Goal: Task Accomplishment & Management: Manage account settings

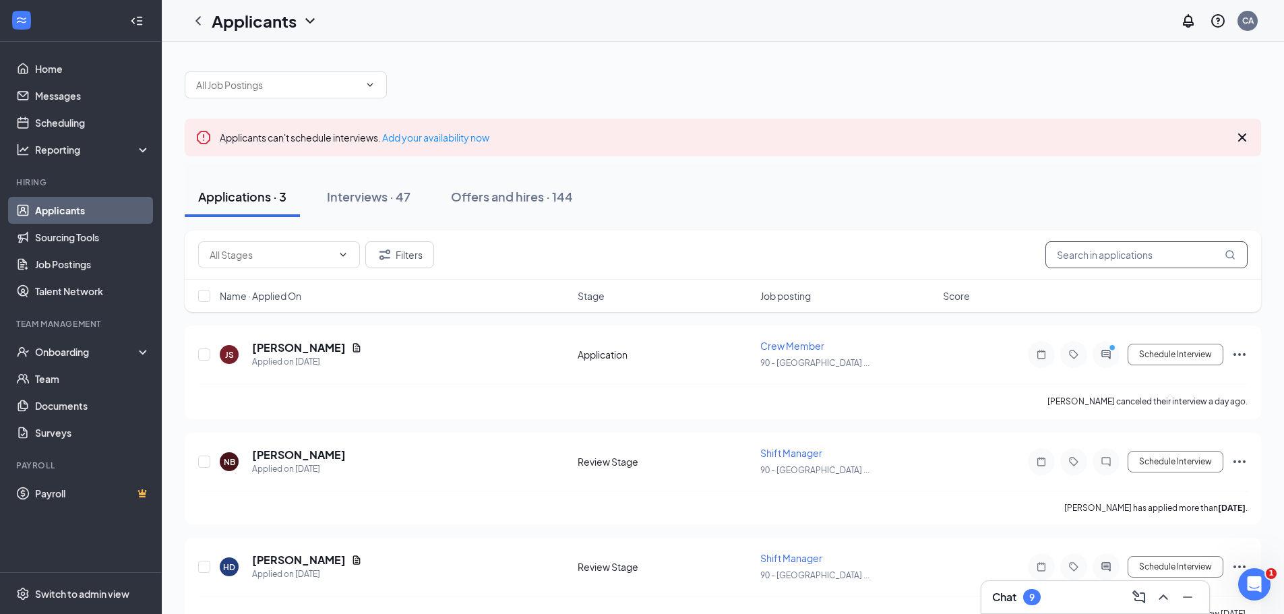
click at [1124, 253] on input "text" at bounding box center [1146, 254] width 202 height 27
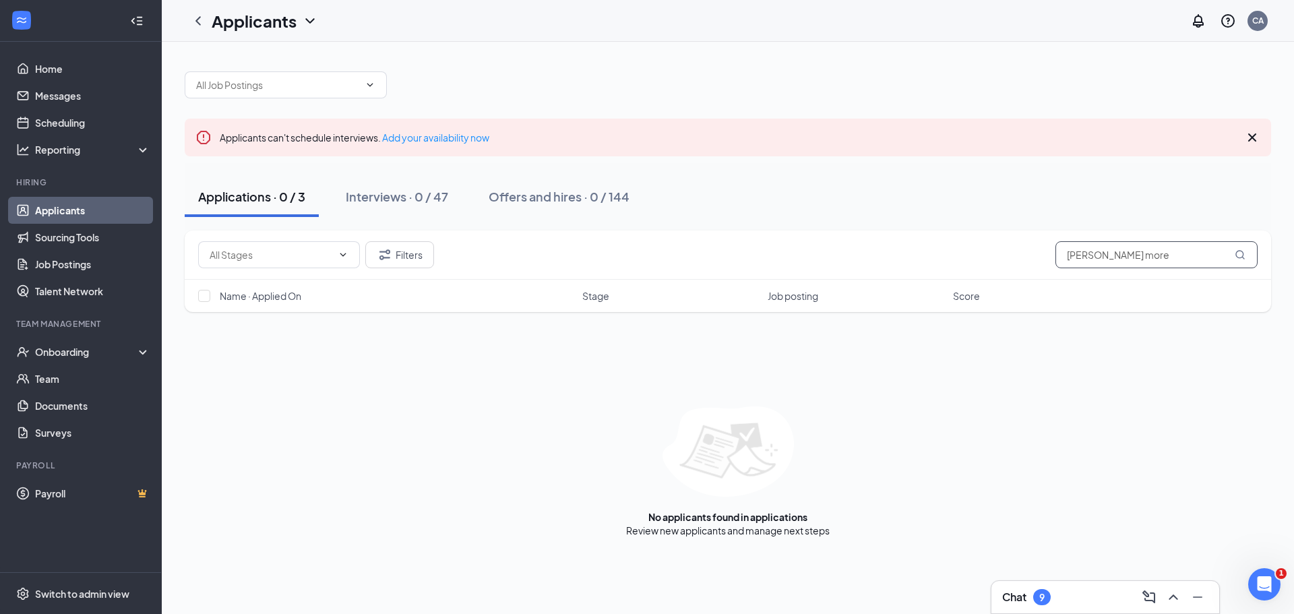
type input "robbin more"
click at [44, 193] on li "Hiring Applicants Sourcing Tools Job Postings Talent Network" at bounding box center [80, 241] width 161 height 128
click at [525, 195] on div "Offers and hires · 0 / 144" at bounding box center [559, 196] width 141 height 17
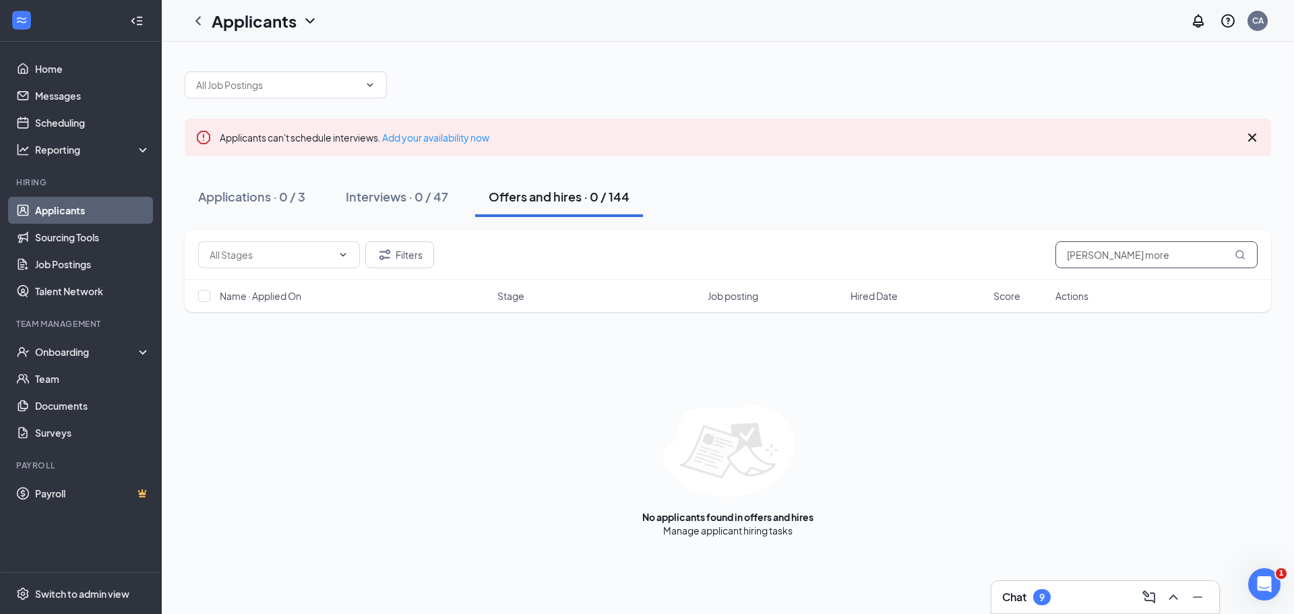
click at [1136, 252] on input "robbin more" at bounding box center [1156, 254] width 202 height 27
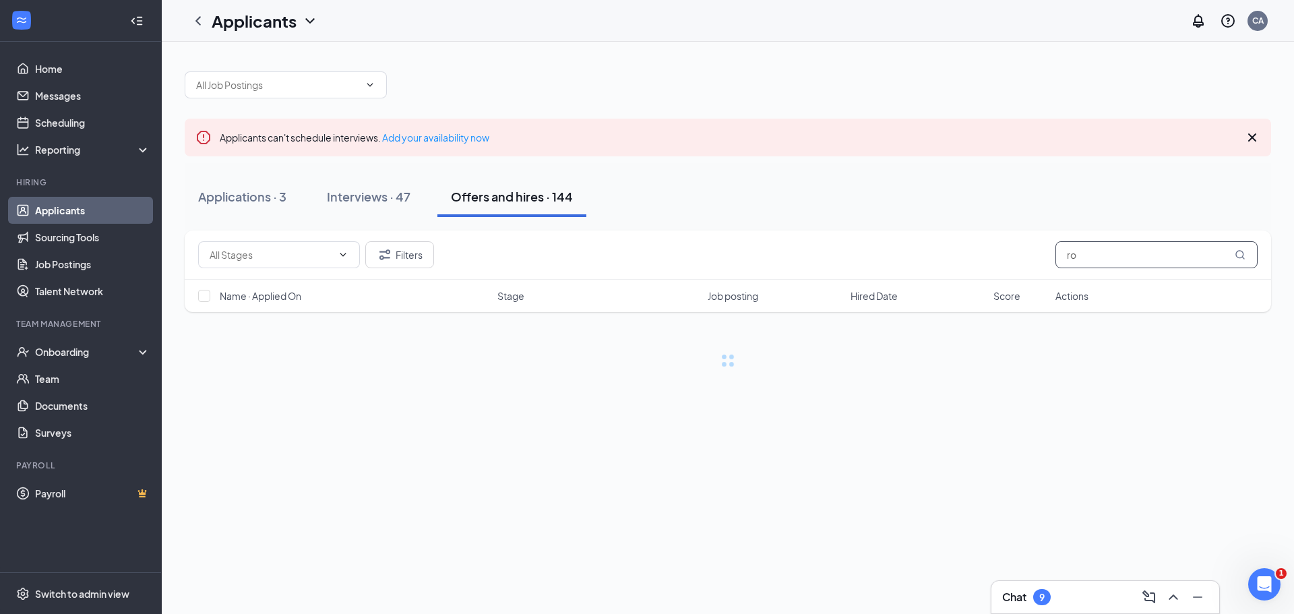
type input "r"
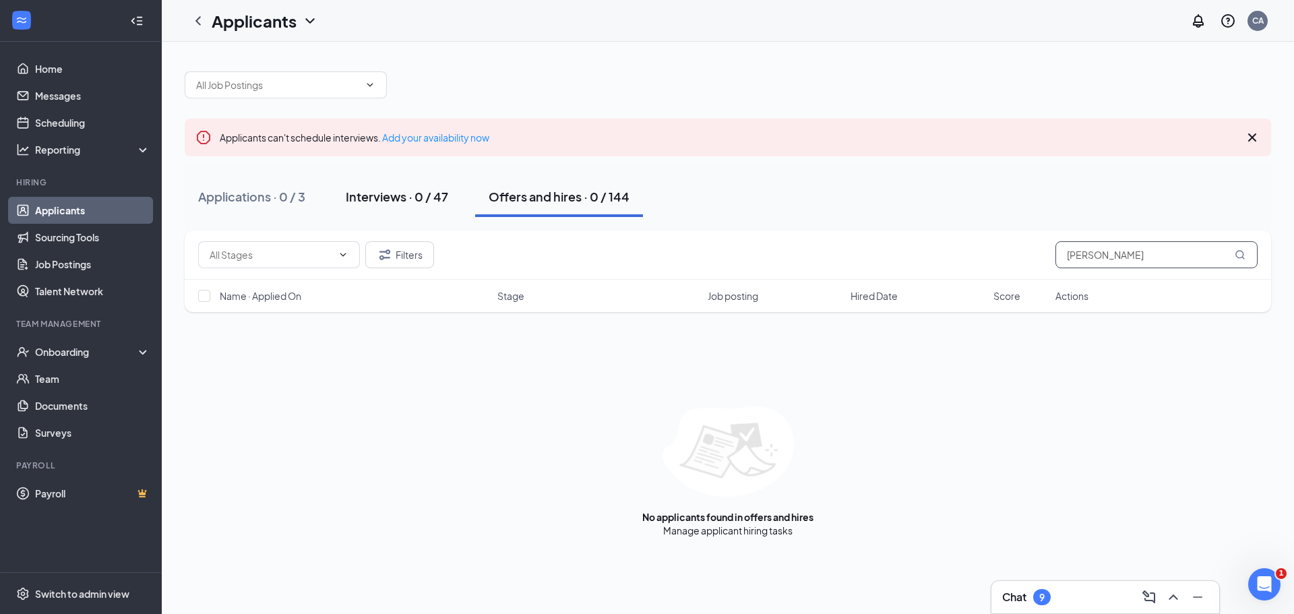
type input "robin mo"
click at [417, 186] on button "Interviews · 0 / 47" at bounding box center [396, 197] width 129 height 40
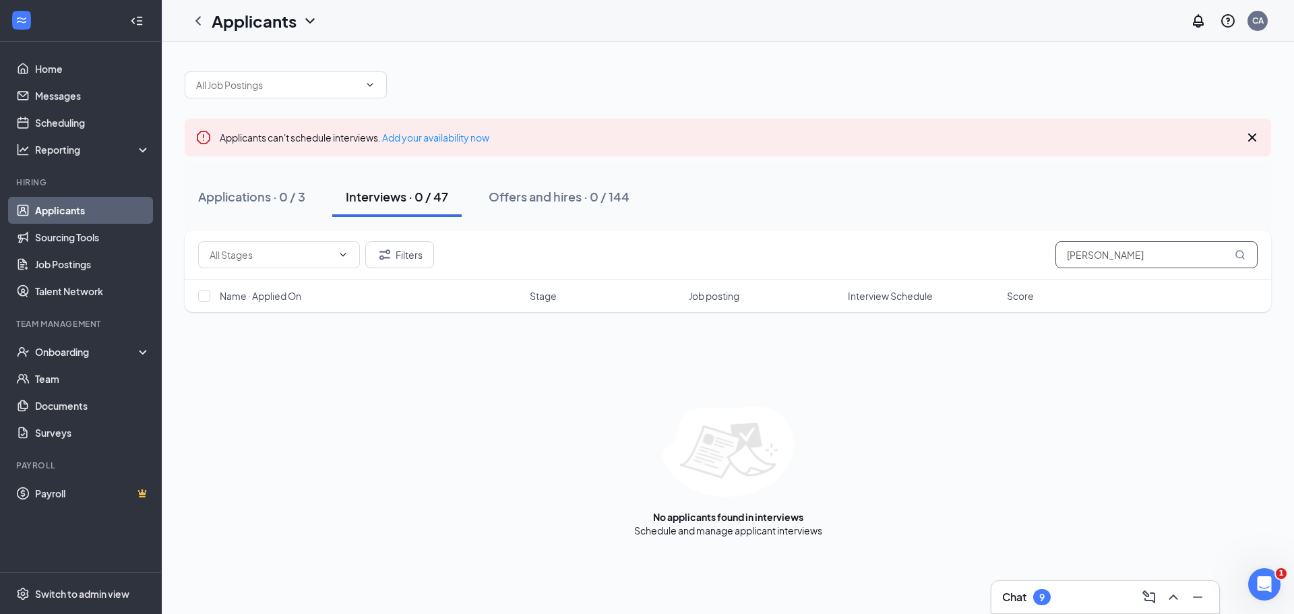
click at [1147, 258] on input "robin mo" at bounding box center [1156, 254] width 202 height 27
type input "robin"
click at [567, 198] on div "Offers and hires · 2 / 144" at bounding box center [559, 196] width 140 height 17
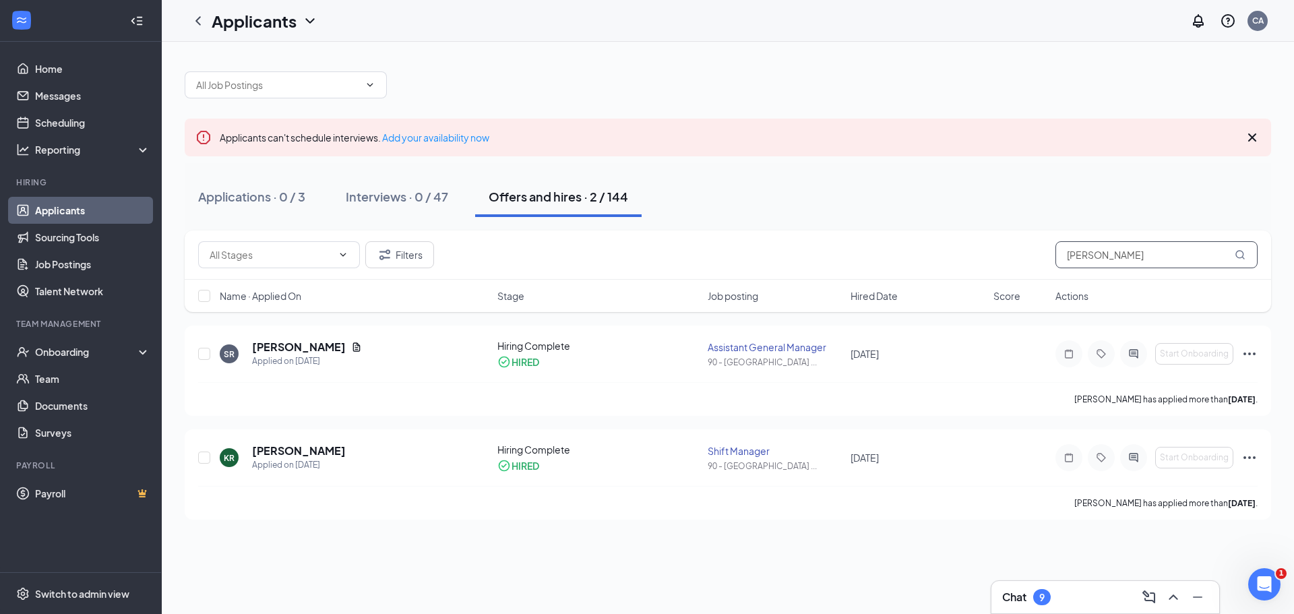
click at [1123, 258] on input "robin" at bounding box center [1156, 254] width 202 height 27
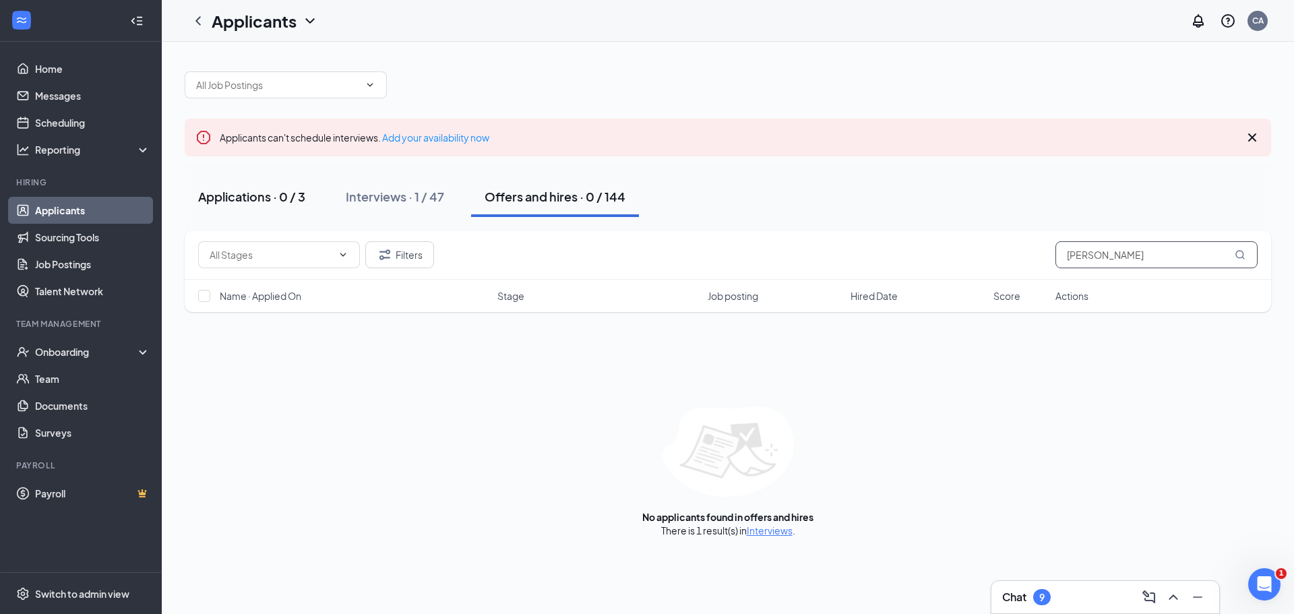
type input "robyn"
click at [245, 195] on div "Applications · 0 / 3" at bounding box center [251, 196] width 107 height 17
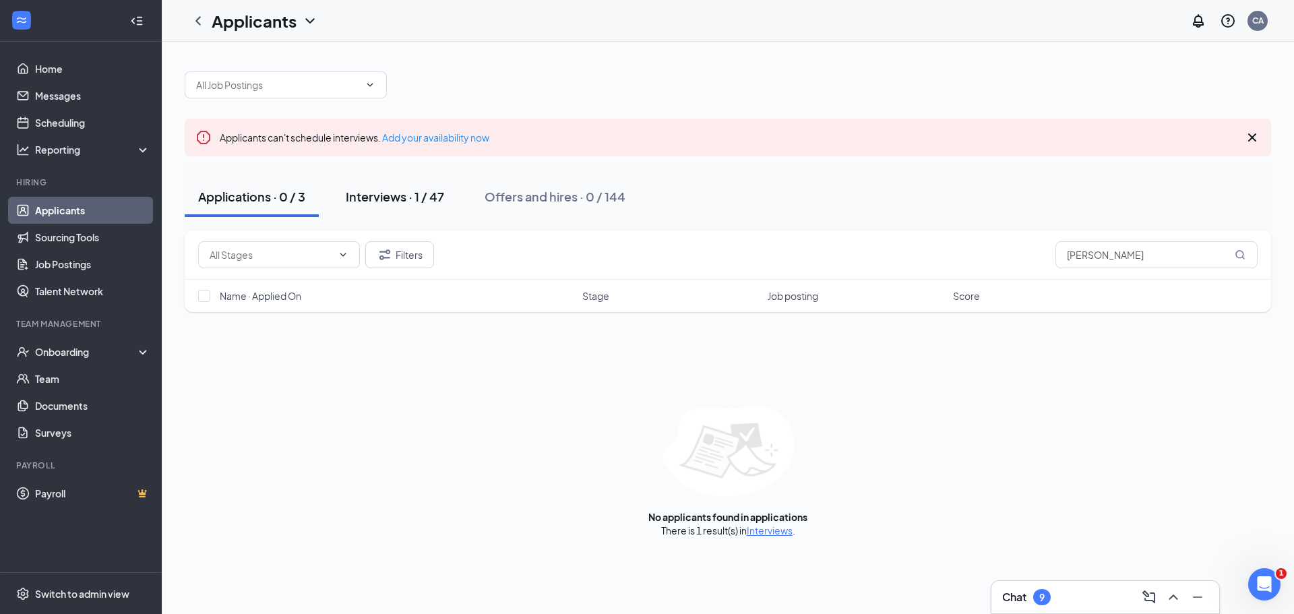
click at [401, 193] on div "Interviews · 1 / 47" at bounding box center [395, 196] width 98 height 17
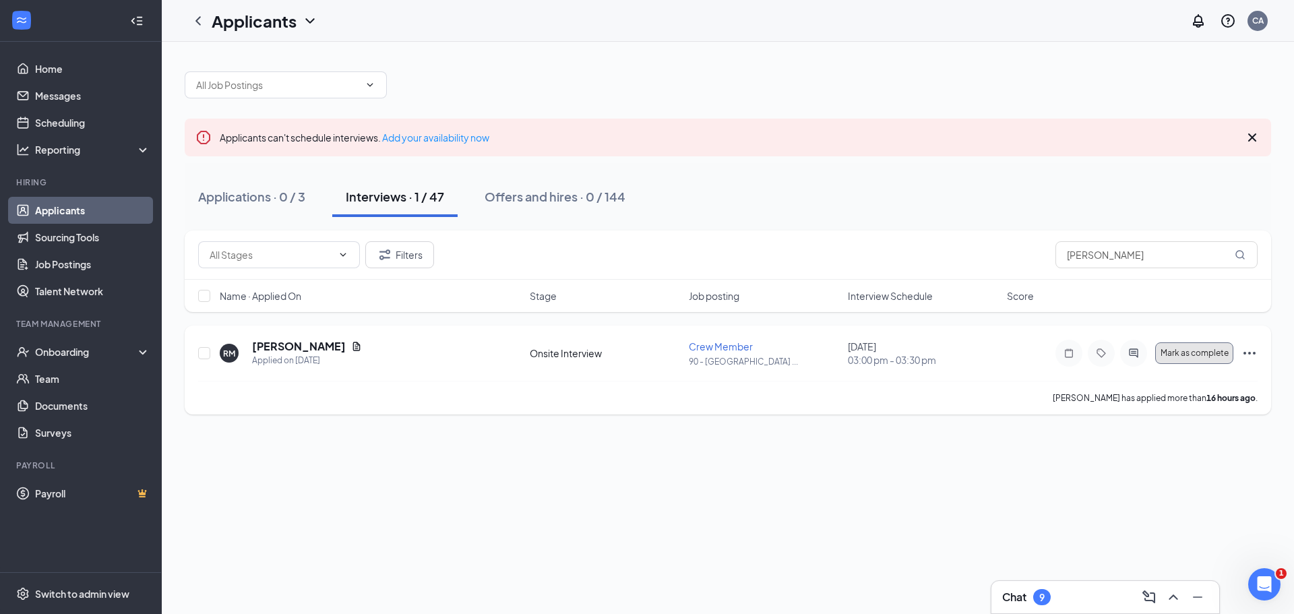
click at [1197, 354] on span "Mark as complete" at bounding box center [1194, 352] width 68 height 9
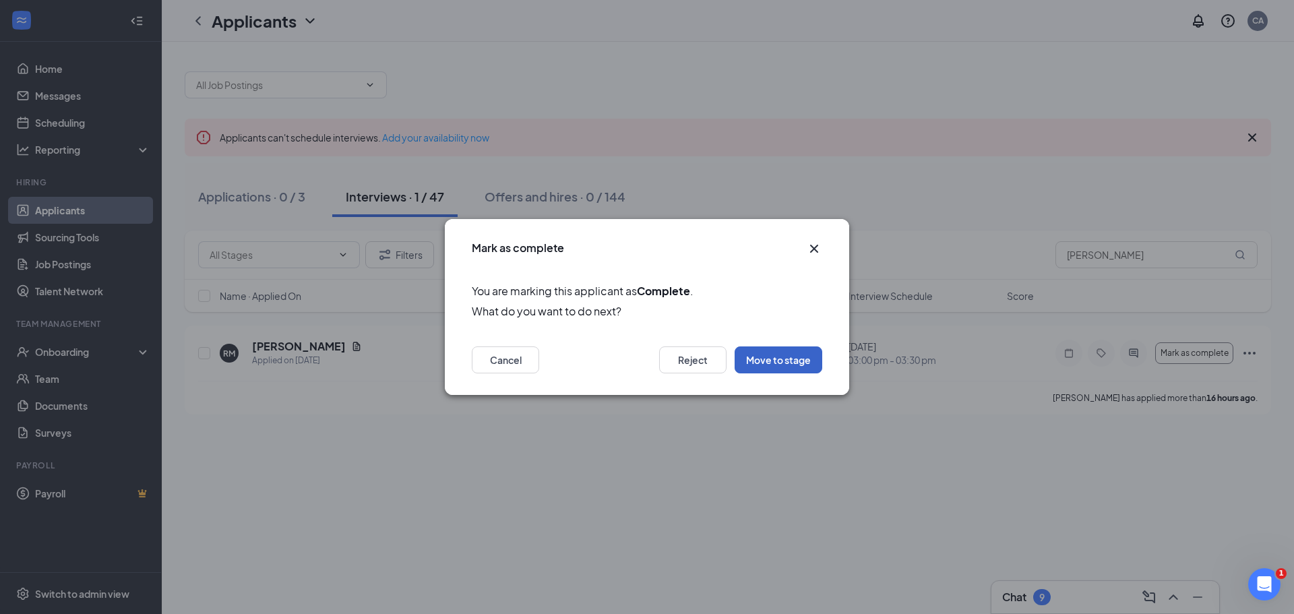
click at [797, 350] on button "Move to stage" at bounding box center [779, 359] width 88 height 27
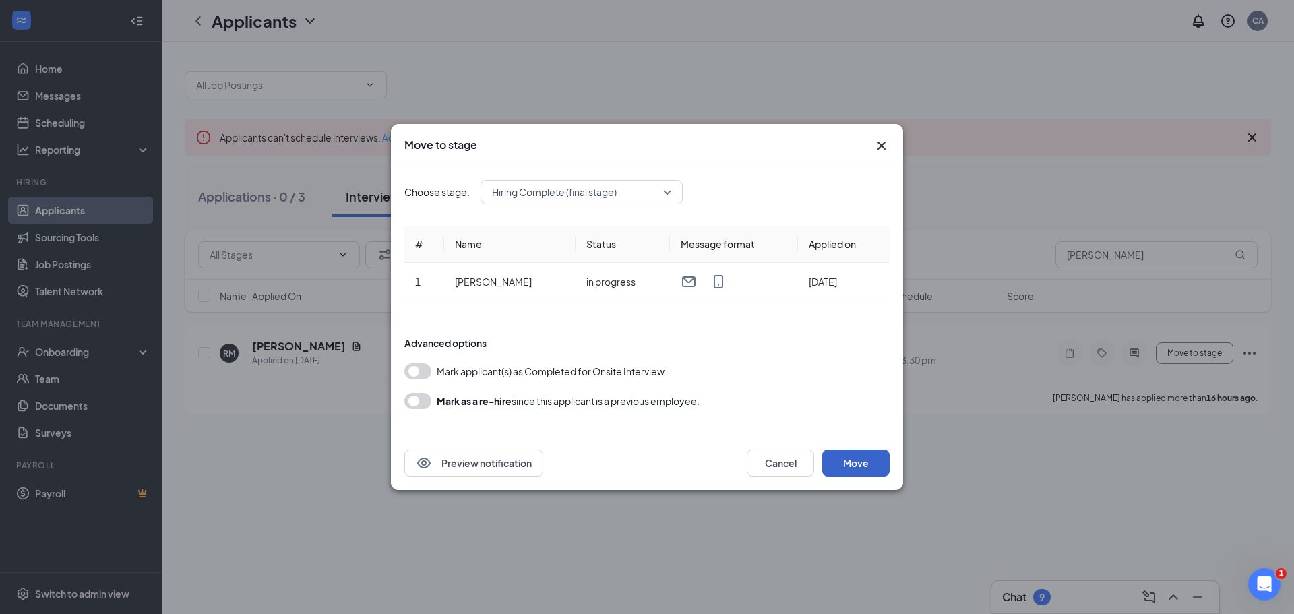
click at [855, 464] on button "Move" at bounding box center [855, 463] width 67 height 27
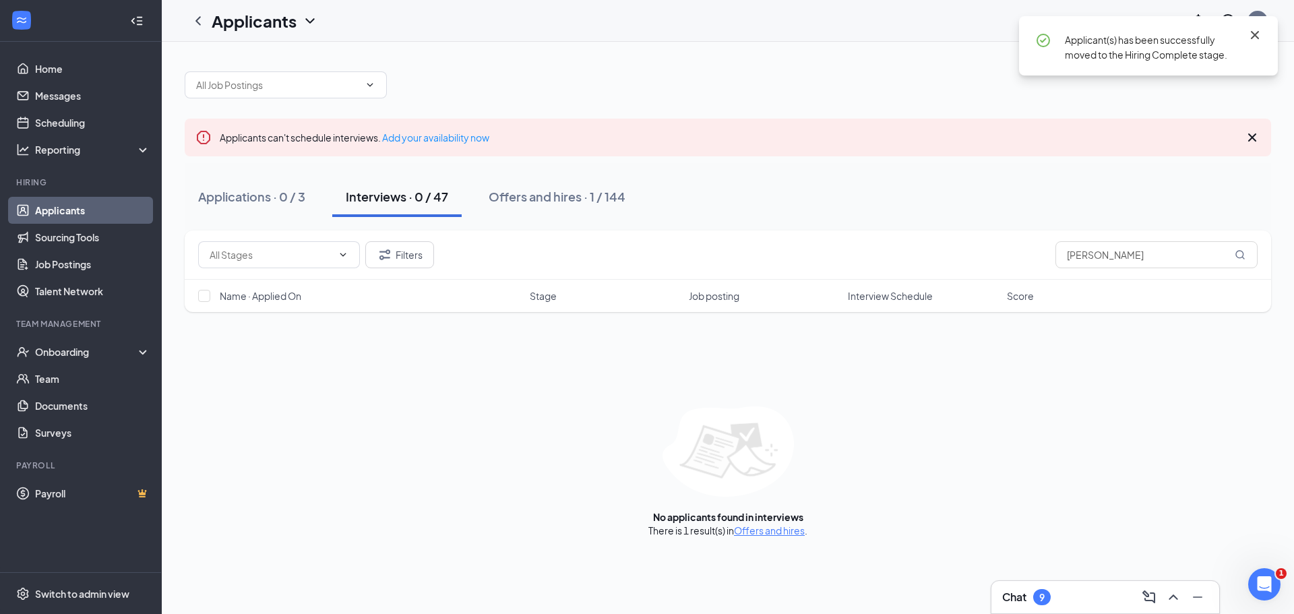
click at [1254, 36] on icon "Cross" at bounding box center [1255, 35] width 8 height 8
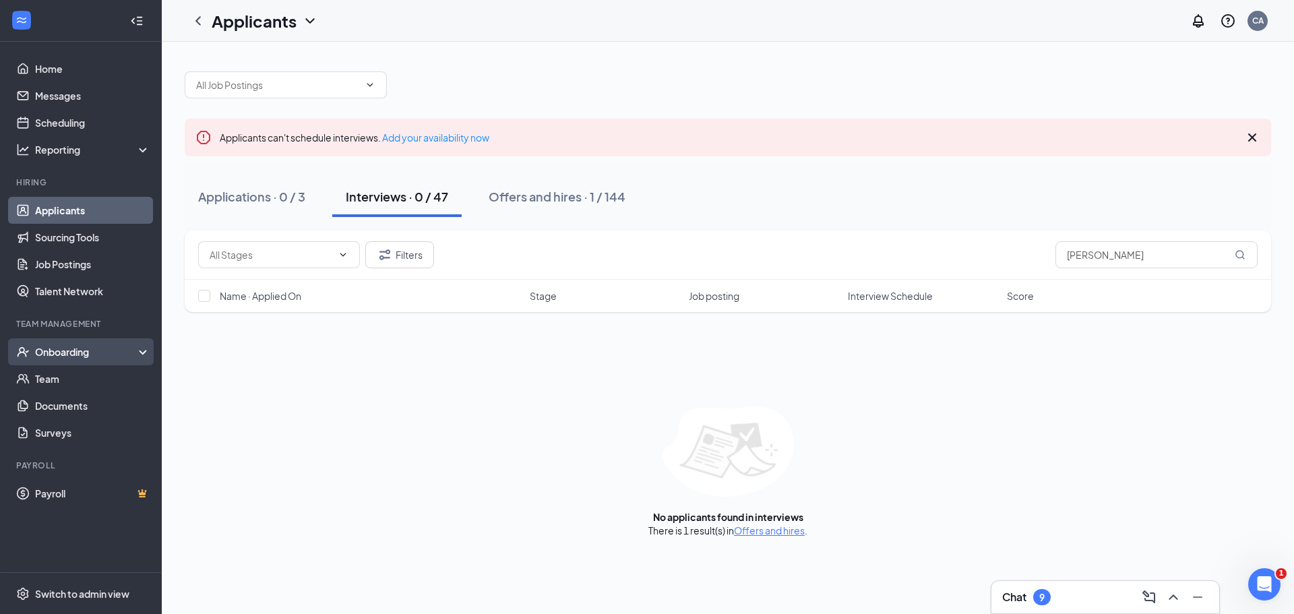
click at [59, 351] on div "Onboarding" at bounding box center [87, 351] width 104 height 13
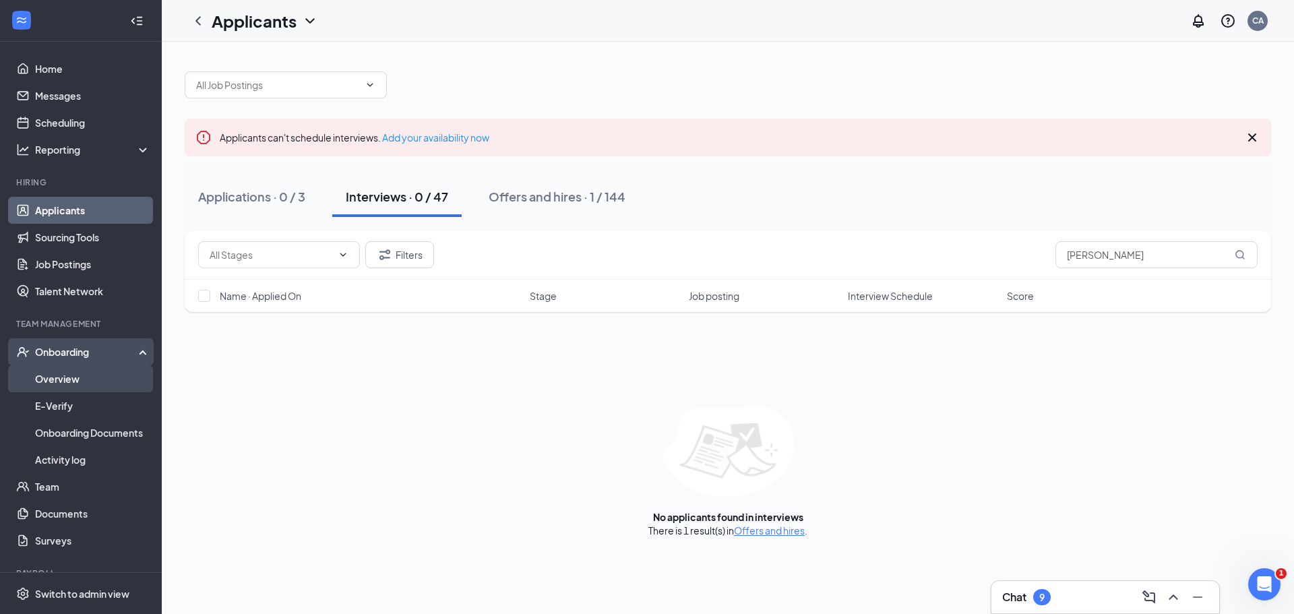
click at [61, 378] on link "Overview" at bounding box center [92, 378] width 115 height 27
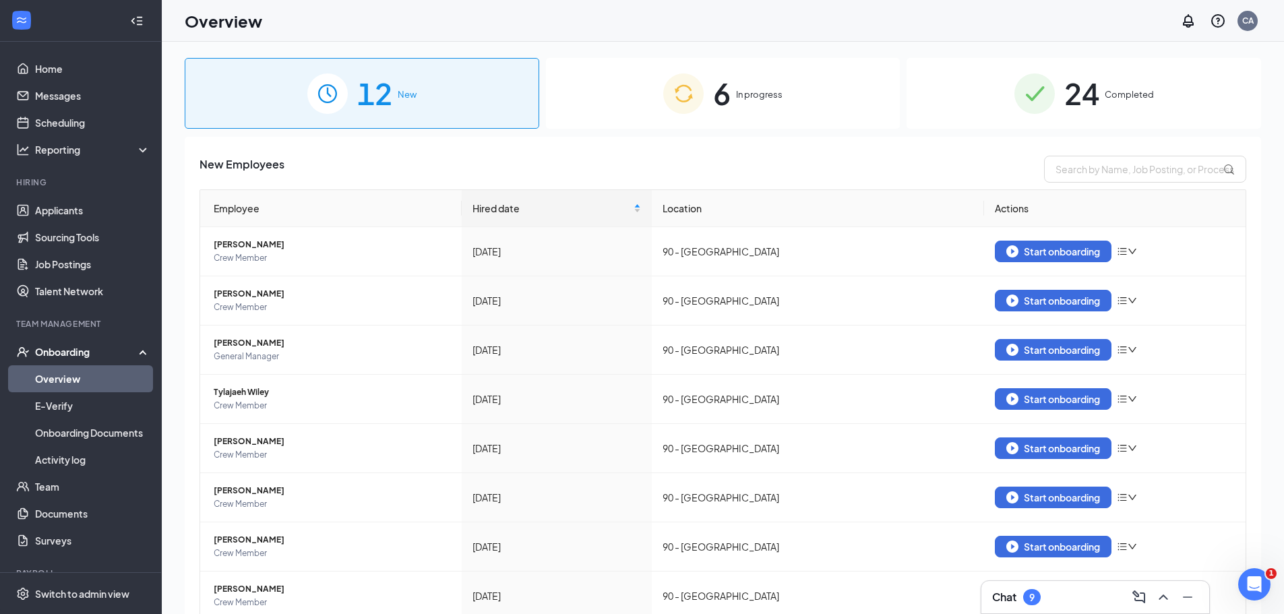
click at [747, 90] on span "In progress" at bounding box center [759, 94] width 47 height 13
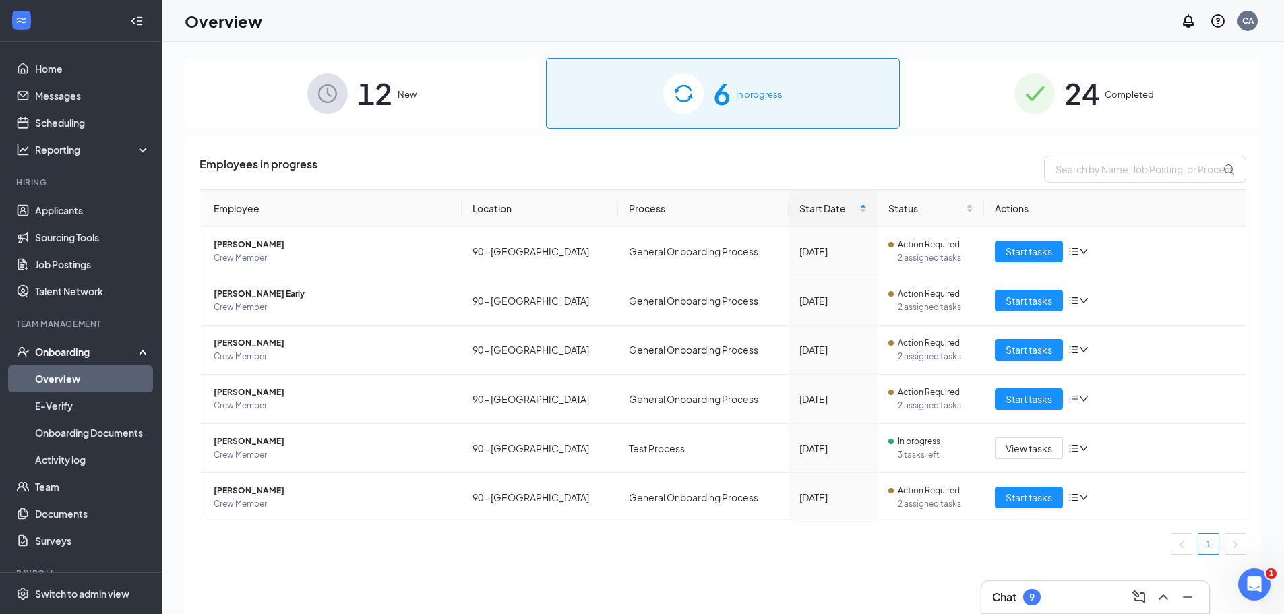
click at [381, 99] on span "12" at bounding box center [374, 93] width 35 height 47
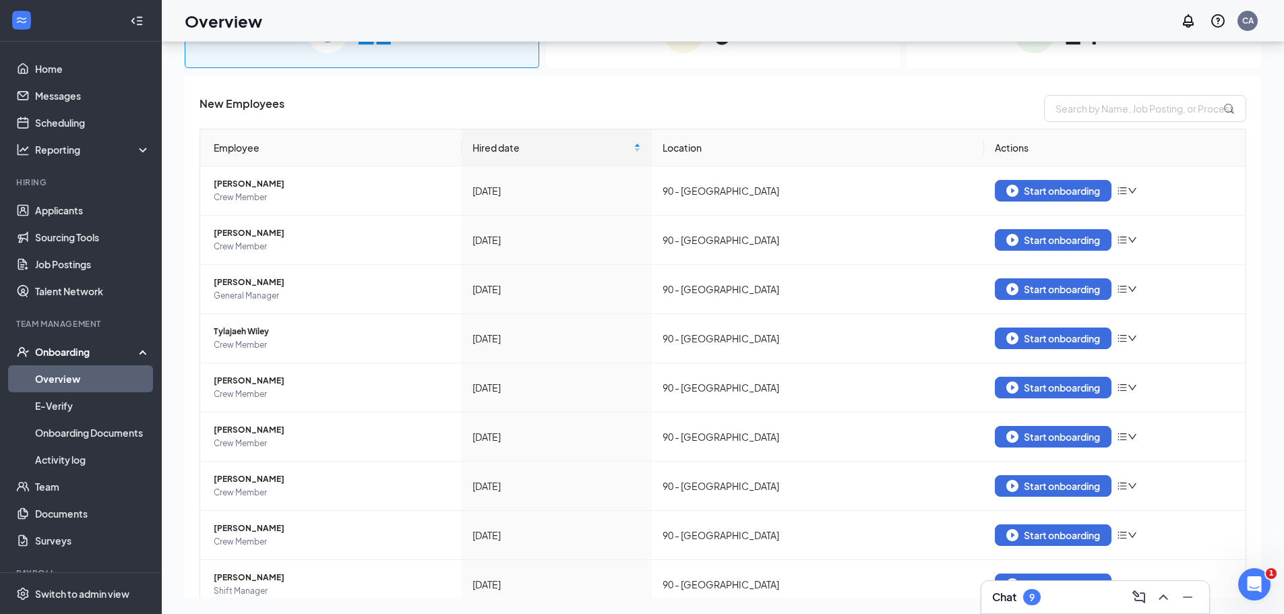
click at [52, 349] on div "Onboarding" at bounding box center [87, 351] width 104 height 13
click at [49, 378] on link "Team" at bounding box center [92, 378] width 115 height 27
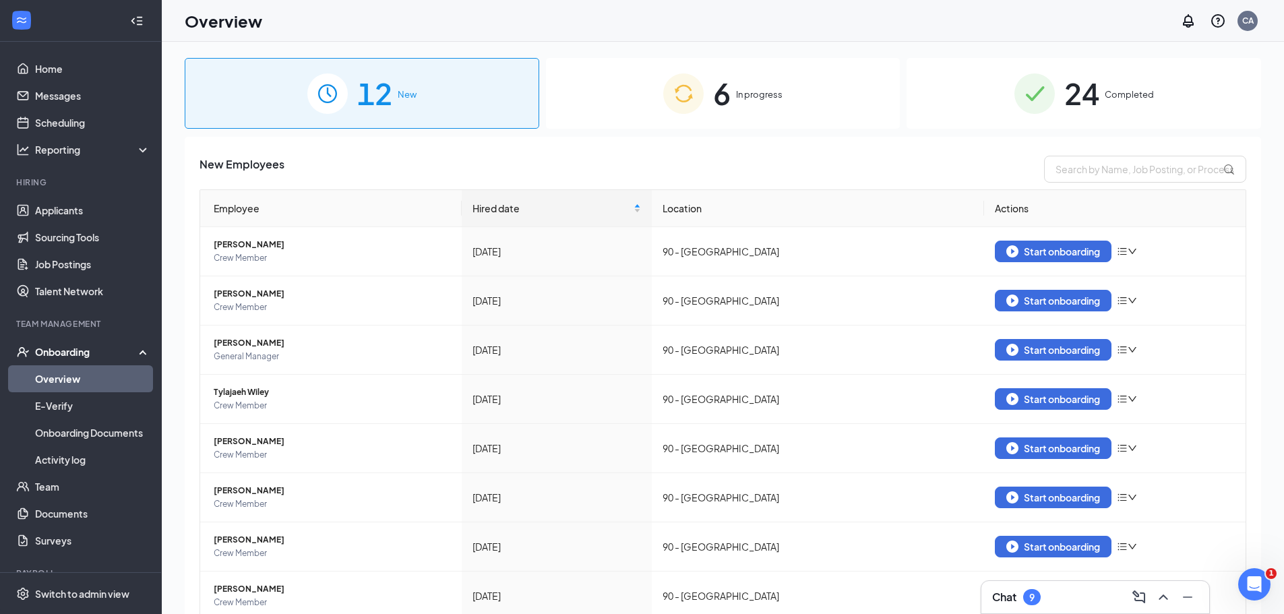
click at [685, 98] on img at bounding box center [683, 93] width 40 height 40
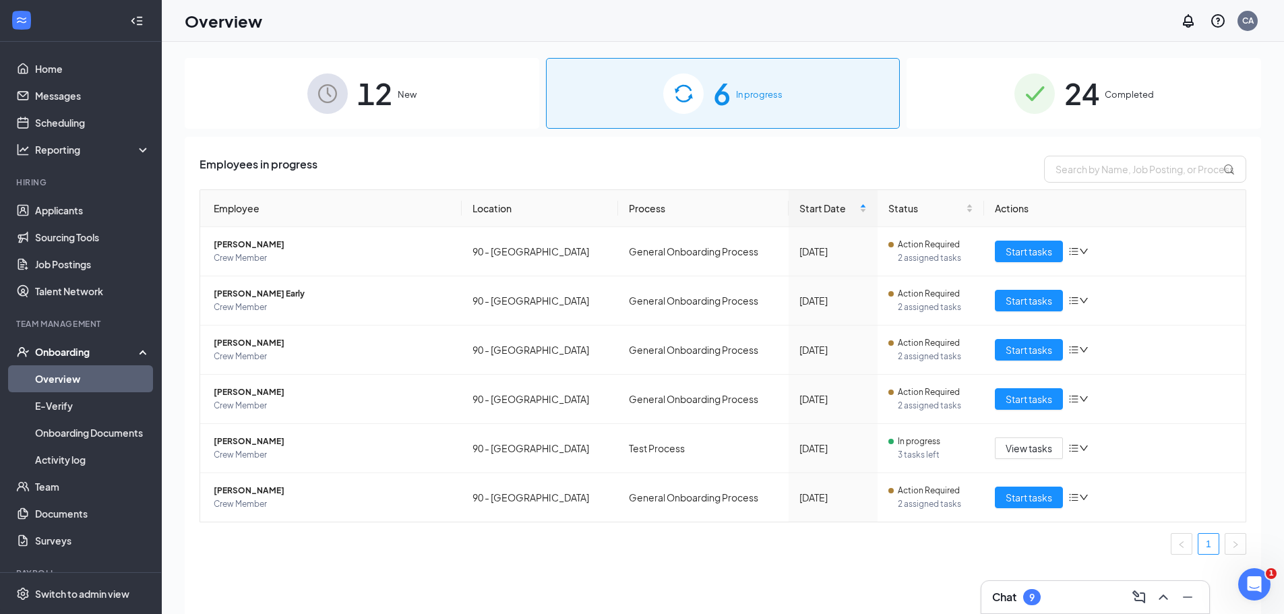
click at [685, 96] on img at bounding box center [683, 93] width 40 height 40
click at [685, 94] on img at bounding box center [683, 93] width 40 height 40
click at [406, 85] on div "12 New" at bounding box center [362, 93] width 354 height 71
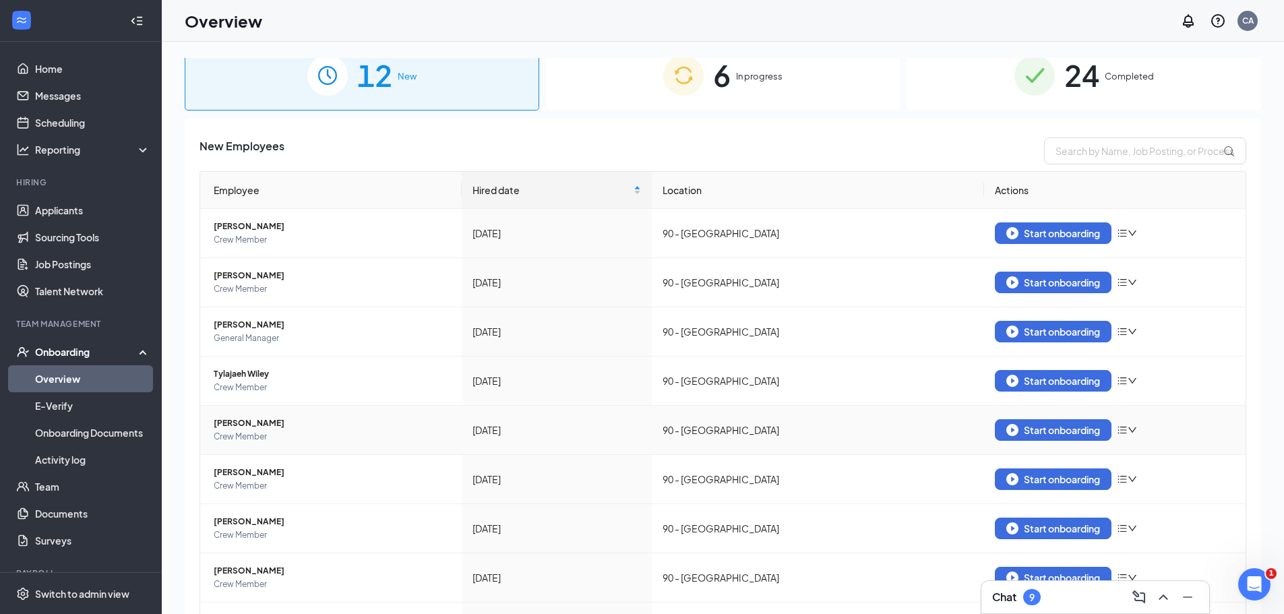
scroll to position [17, 0]
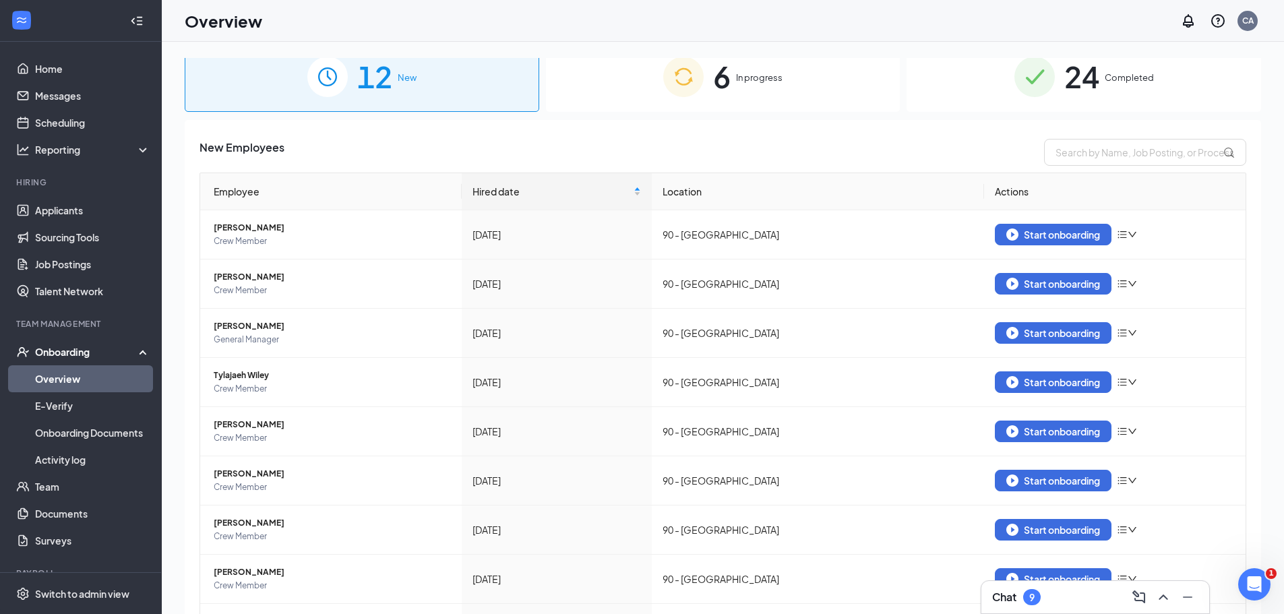
click at [717, 89] on span "6" at bounding box center [722, 76] width 18 height 47
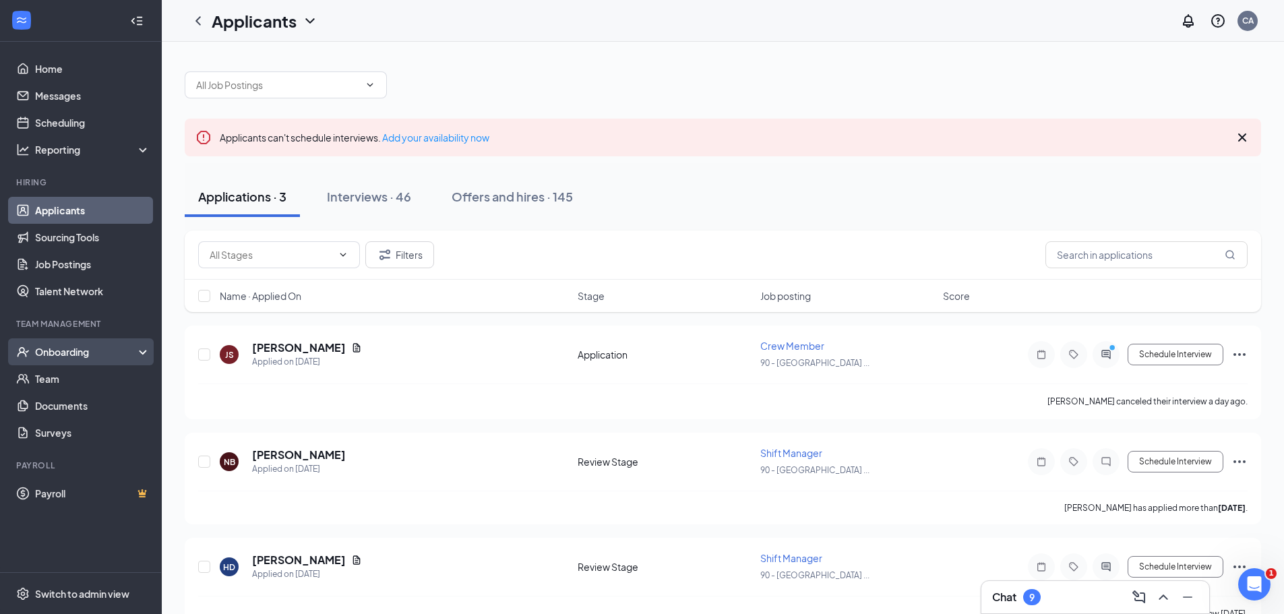
click at [26, 356] on icon "UserCheck" at bounding box center [22, 351] width 13 height 13
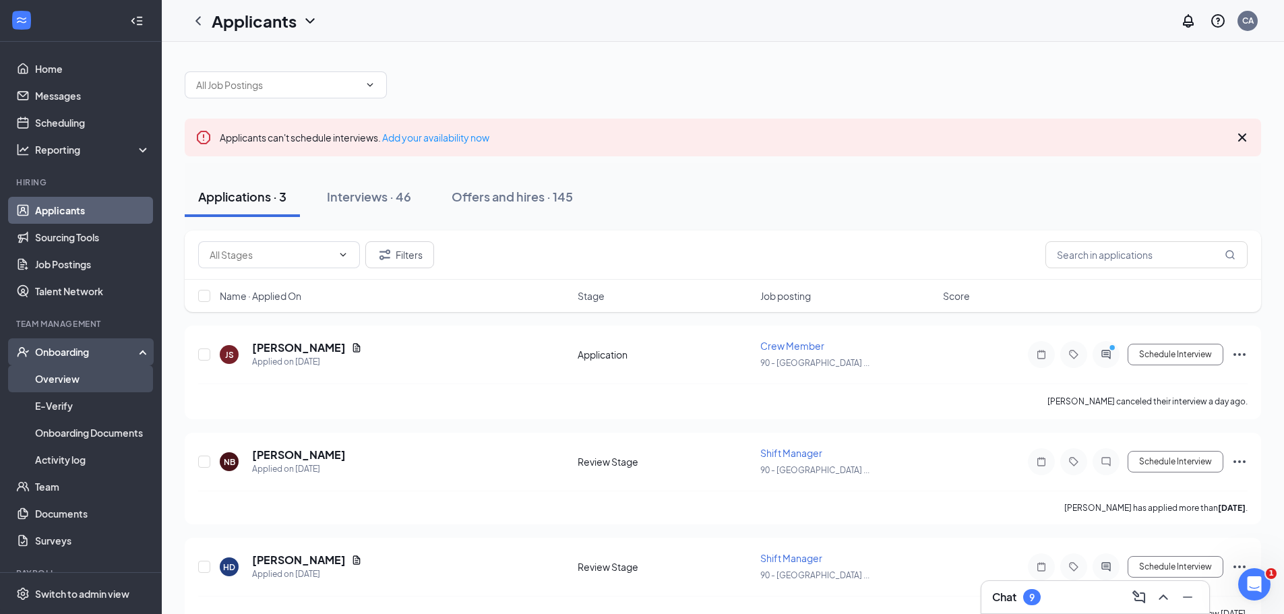
click at [42, 377] on link "Overview" at bounding box center [92, 378] width 115 height 27
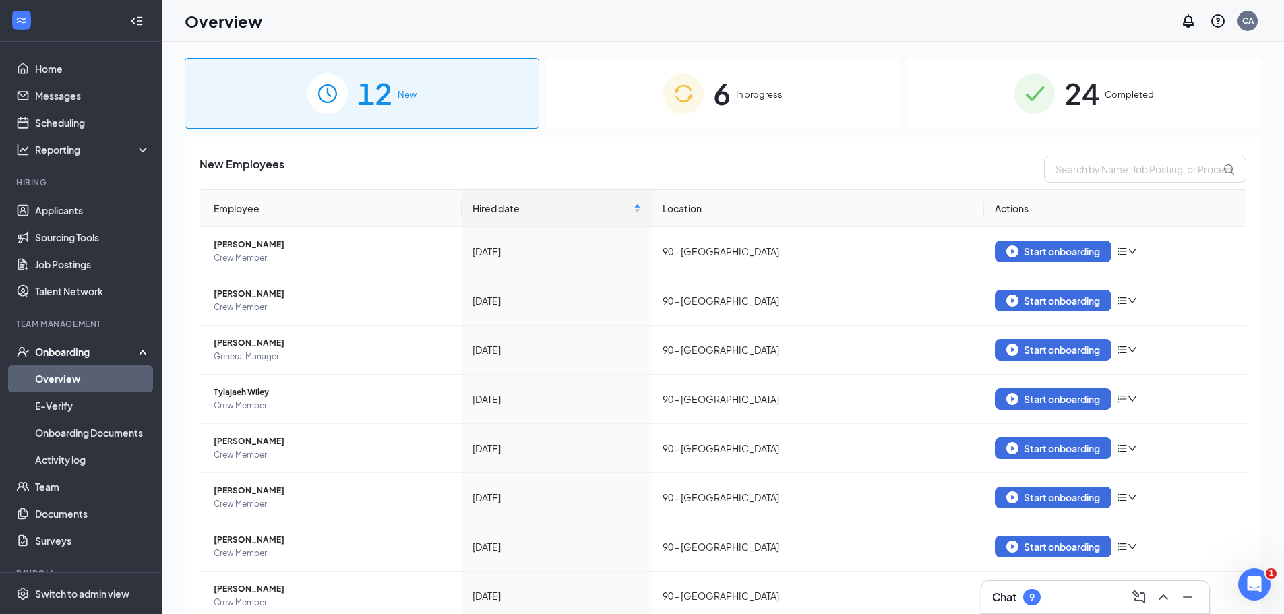
click at [713, 88] on span "6" at bounding box center [722, 93] width 18 height 47
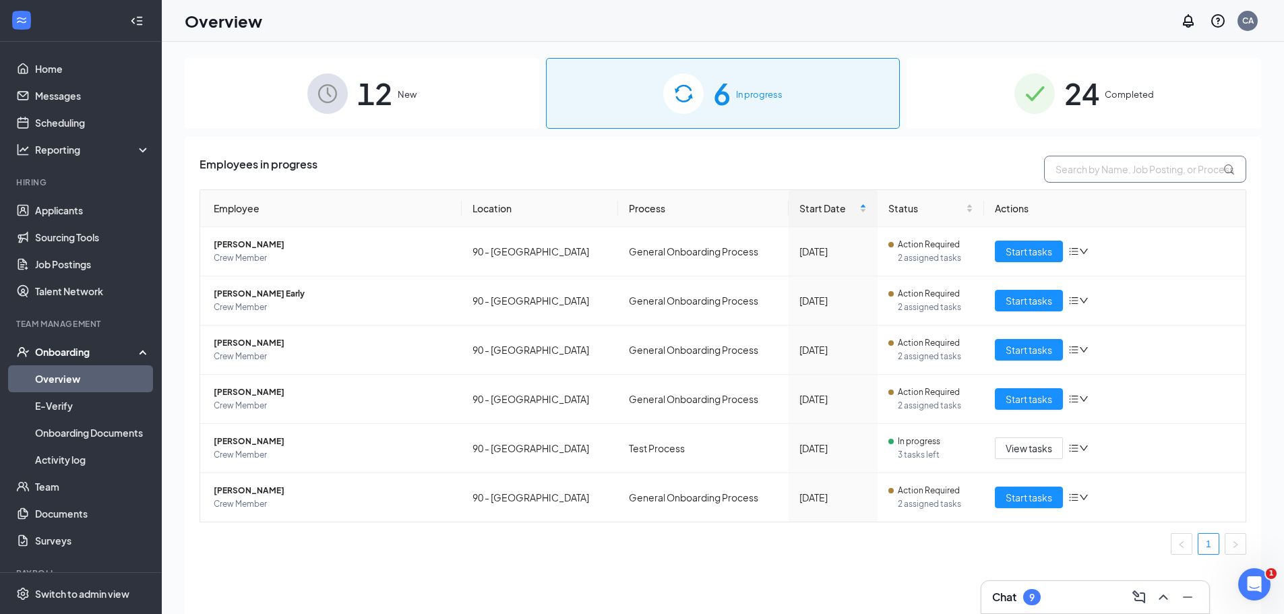
click at [1178, 168] on input "text" at bounding box center [1145, 169] width 202 height 27
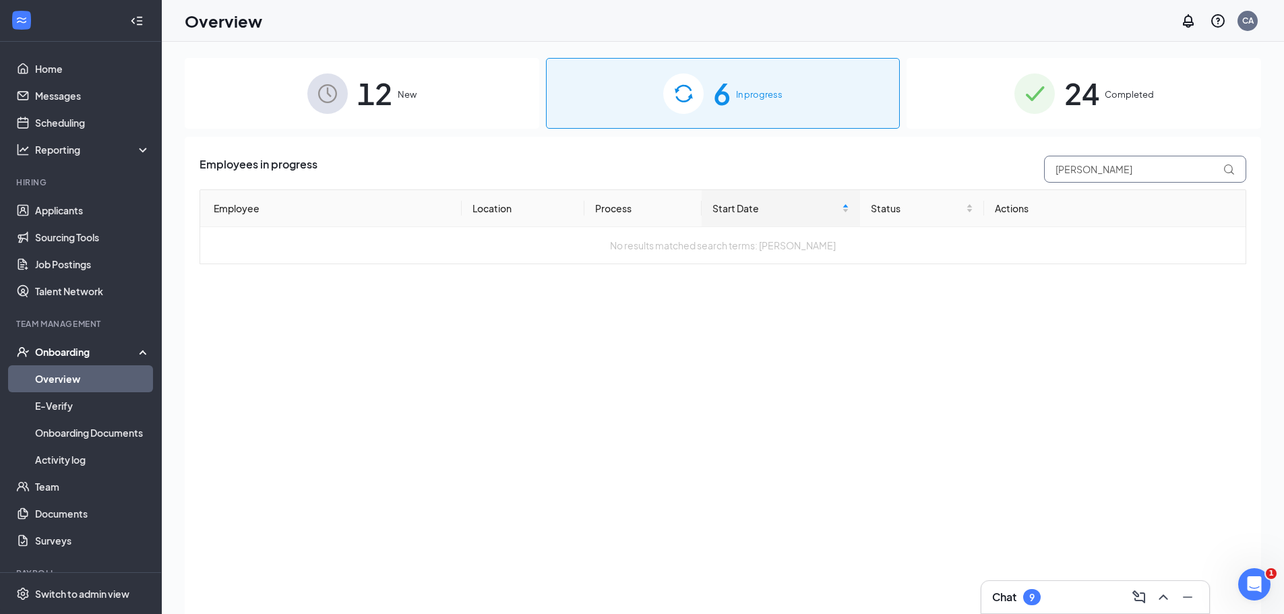
type input "robyn"
click at [1235, 166] on span at bounding box center [1232, 169] width 18 height 11
click at [753, 96] on span "In progress" at bounding box center [759, 94] width 47 height 13
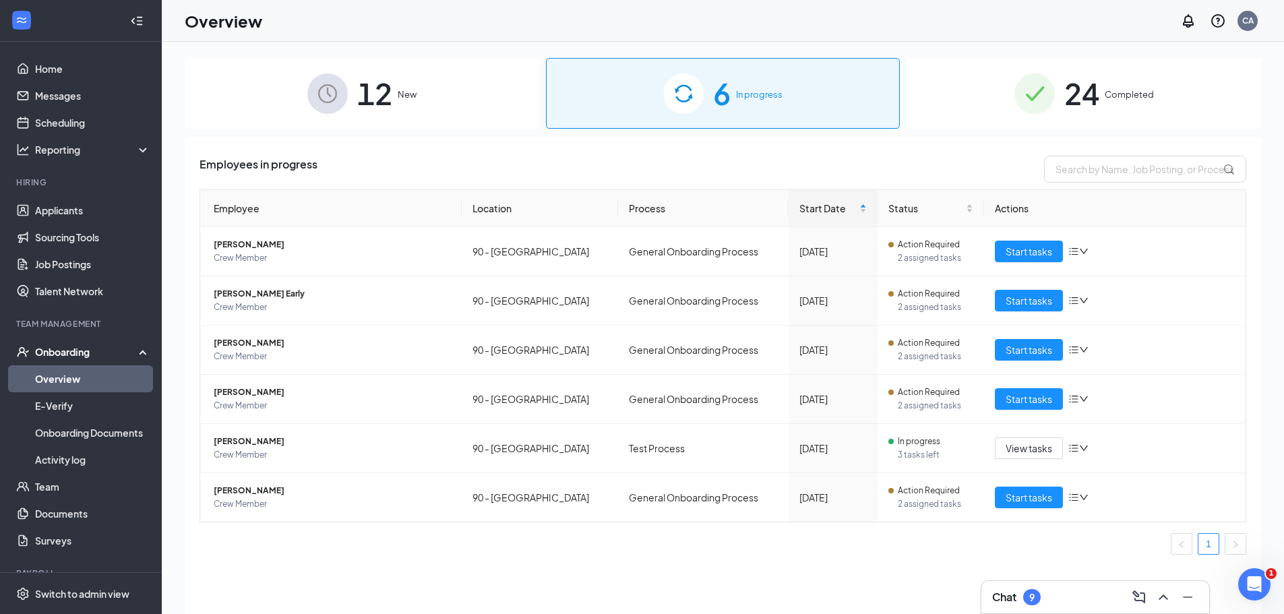
click at [317, 88] on img at bounding box center [327, 93] width 40 height 40
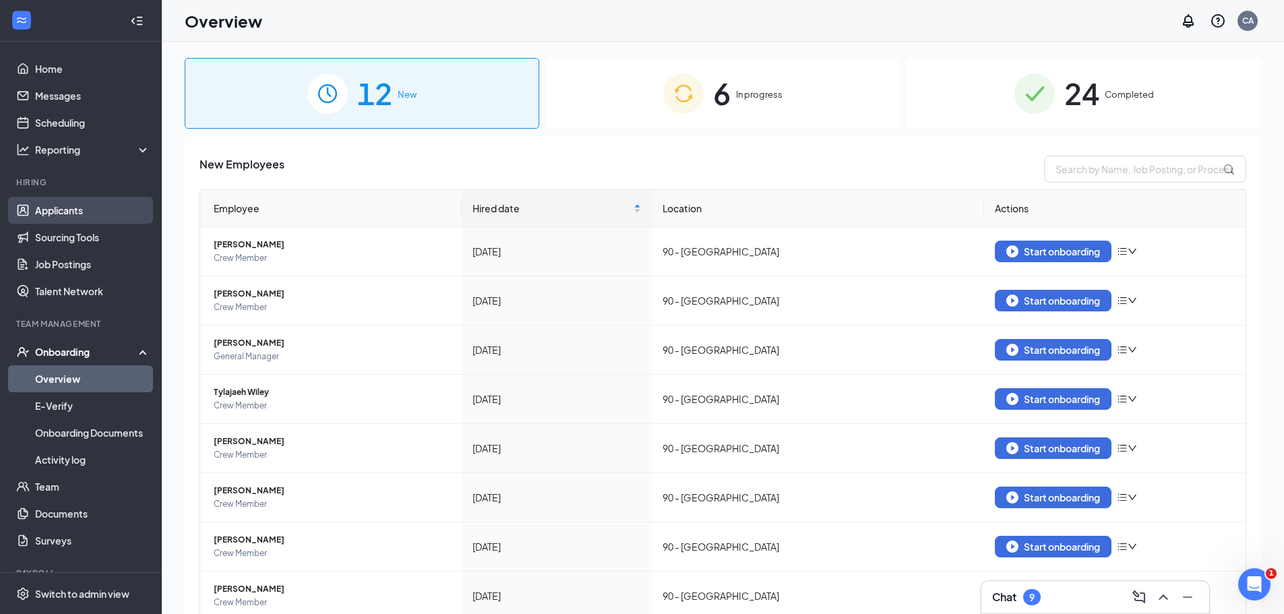
click at [67, 210] on link "Applicants" at bounding box center [92, 210] width 115 height 27
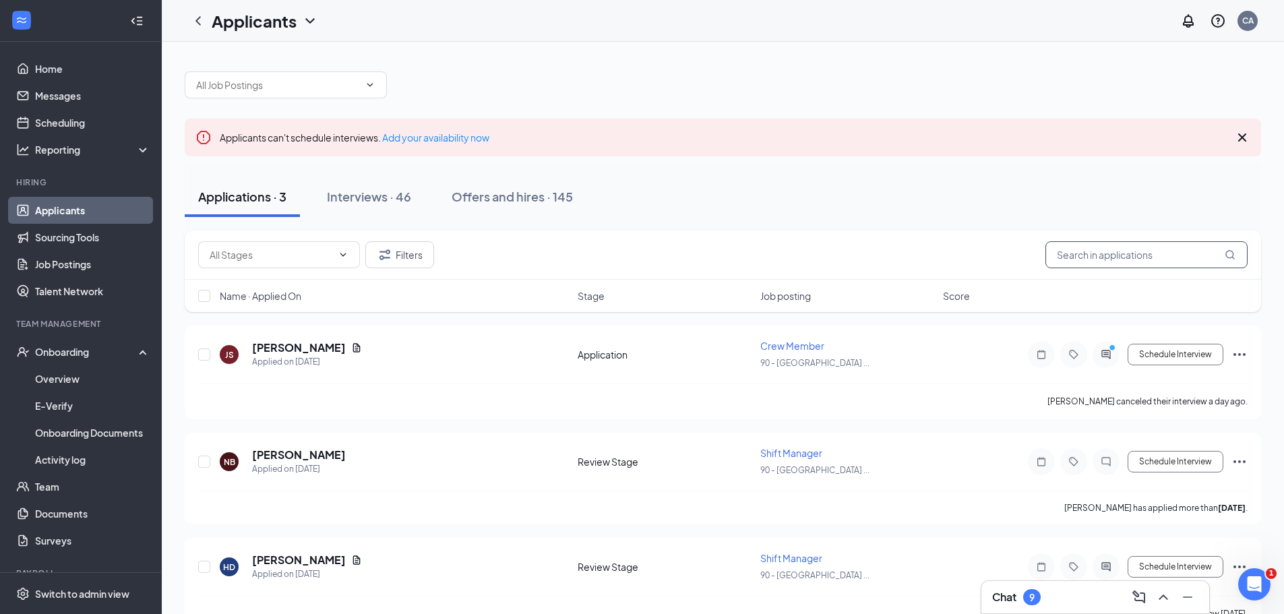
click at [1121, 250] on input "text" at bounding box center [1146, 254] width 202 height 27
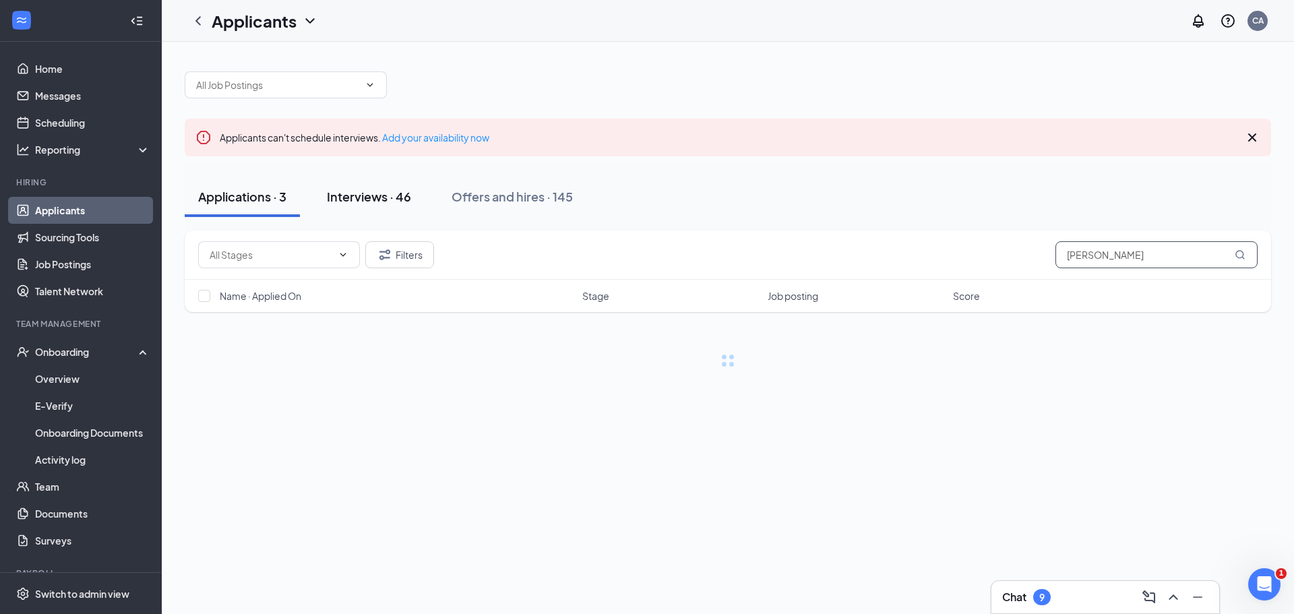
type input "robyn"
click at [404, 196] on div "Interviews · 46" at bounding box center [369, 196] width 84 height 17
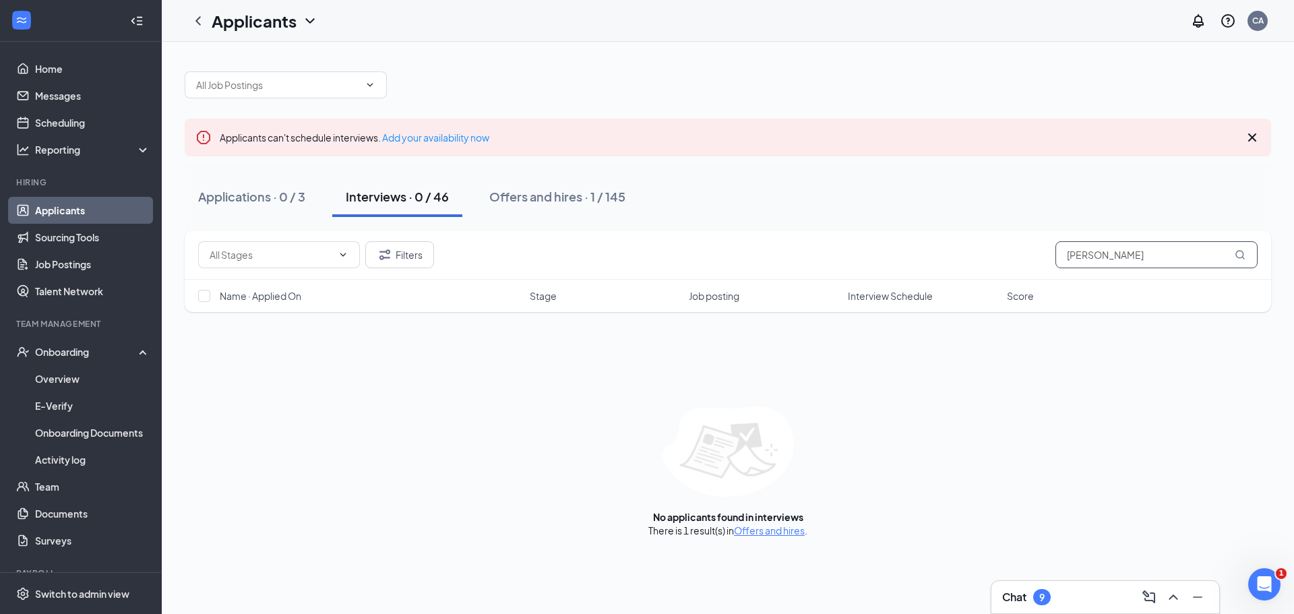
click at [1191, 253] on input "robyn" at bounding box center [1156, 254] width 202 height 27
click at [568, 194] on div "Offers and hires · 1 / 145" at bounding box center [557, 196] width 136 height 17
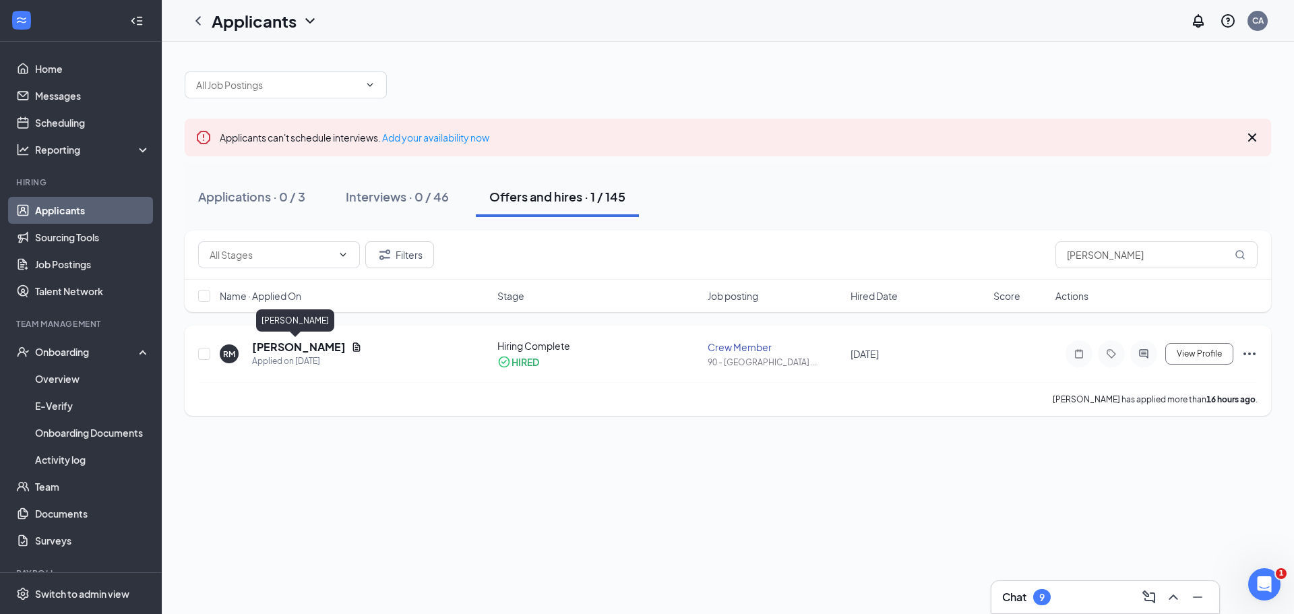
click at [271, 346] on h5 "Robyn Moore" at bounding box center [299, 347] width 94 height 15
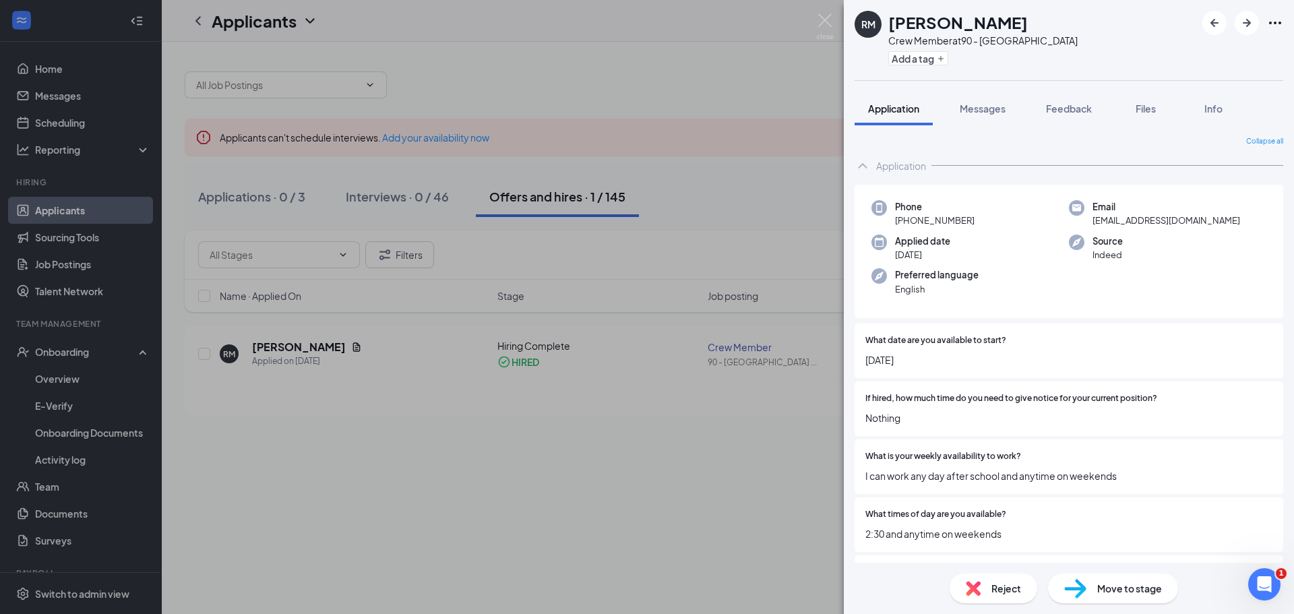
click at [1088, 589] on div "Move to stage" at bounding box center [1113, 589] width 130 height 30
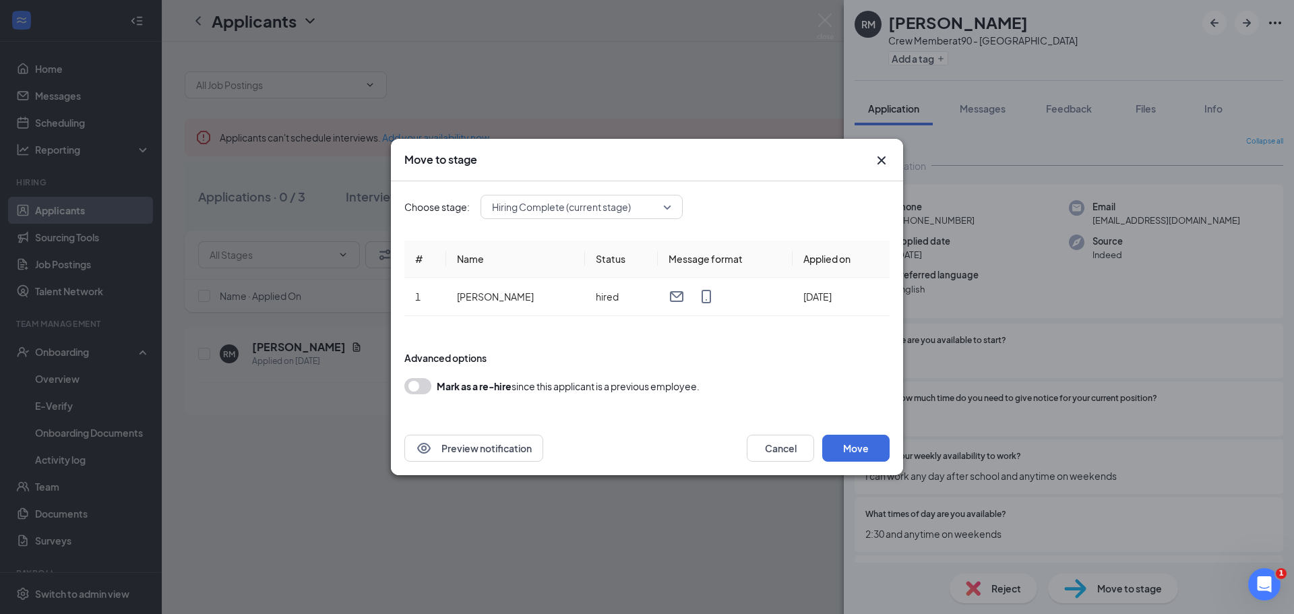
click at [1088, 588] on div "Move to stage Choose stage: Hiring Complete (current stage) # Name Status Messa…" at bounding box center [647, 307] width 1294 height 614
click at [1088, 588] on div "Move to stage" at bounding box center [1113, 589] width 130 height 30
click at [847, 443] on button "Move" at bounding box center [855, 448] width 67 height 27
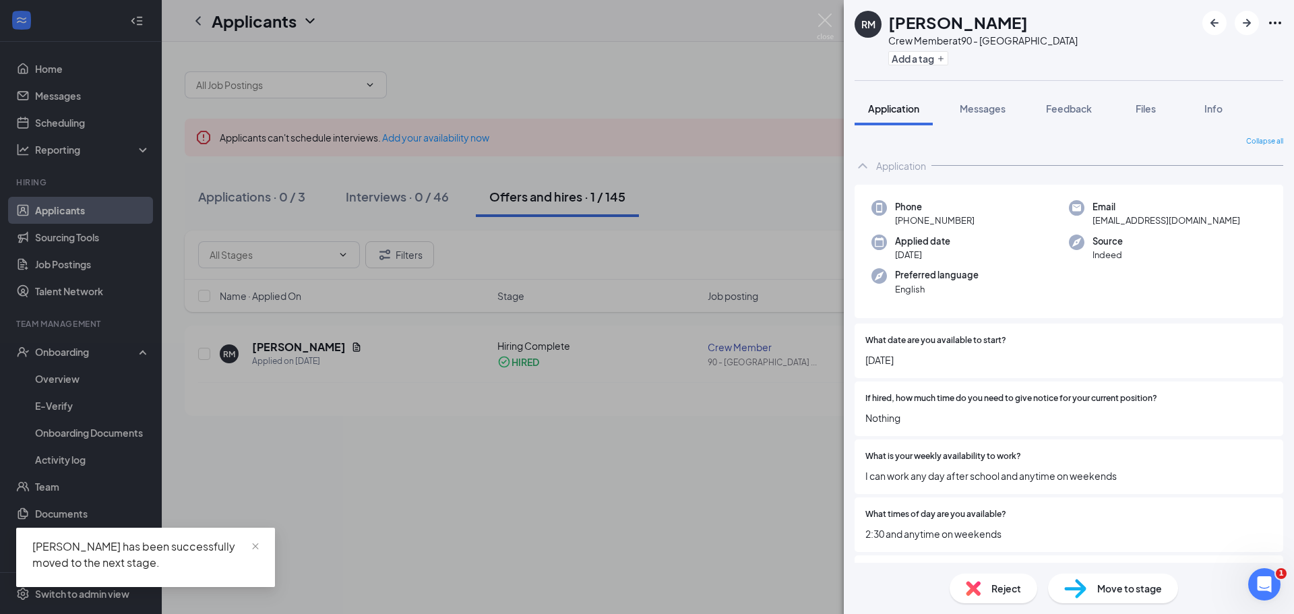
click at [708, 527] on div "RM Robyn Moore Crew Member at 90 - Chatham Parkway Add a tag Application Messag…" at bounding box center [647, 307] width 1294 height 614
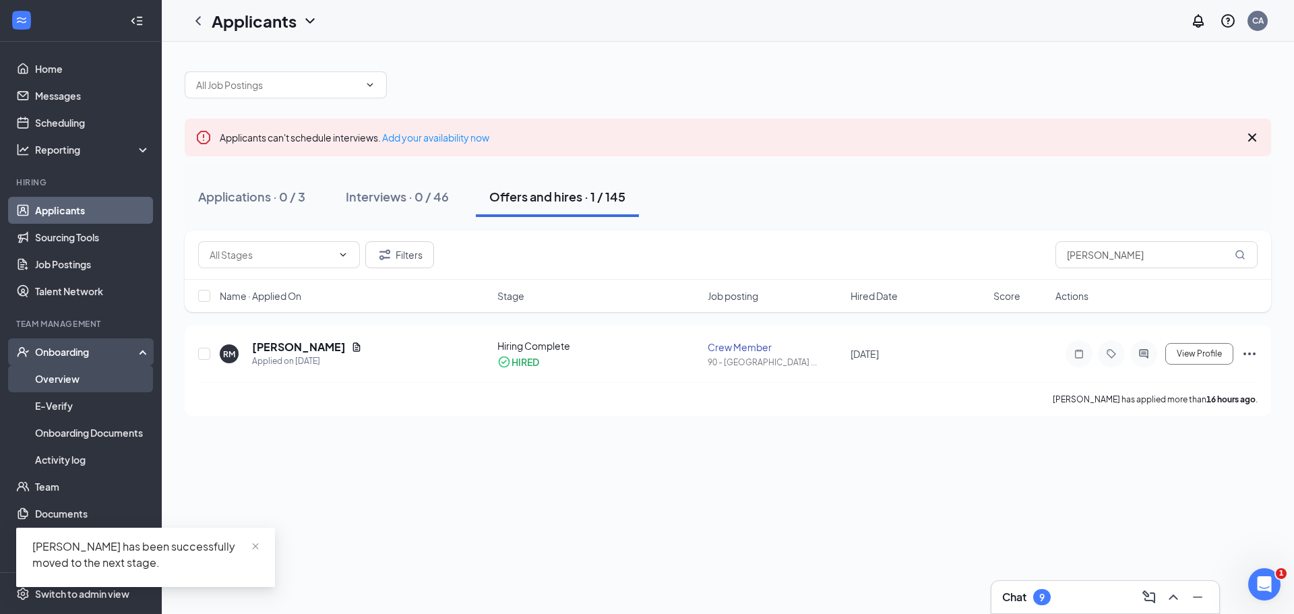
click at [37, 377] on link "Overview" at bounding box center [92, 378] width 115 height 27
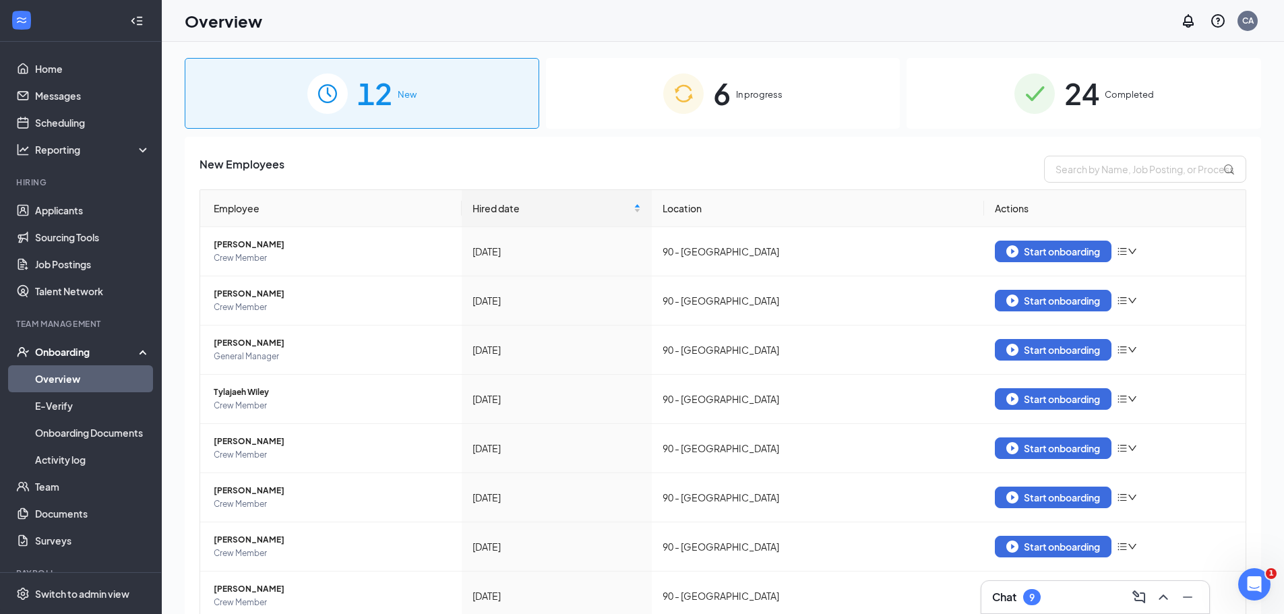
click at [719, 92] on span "6" at bounding box center [722, 93] width 18 height 47
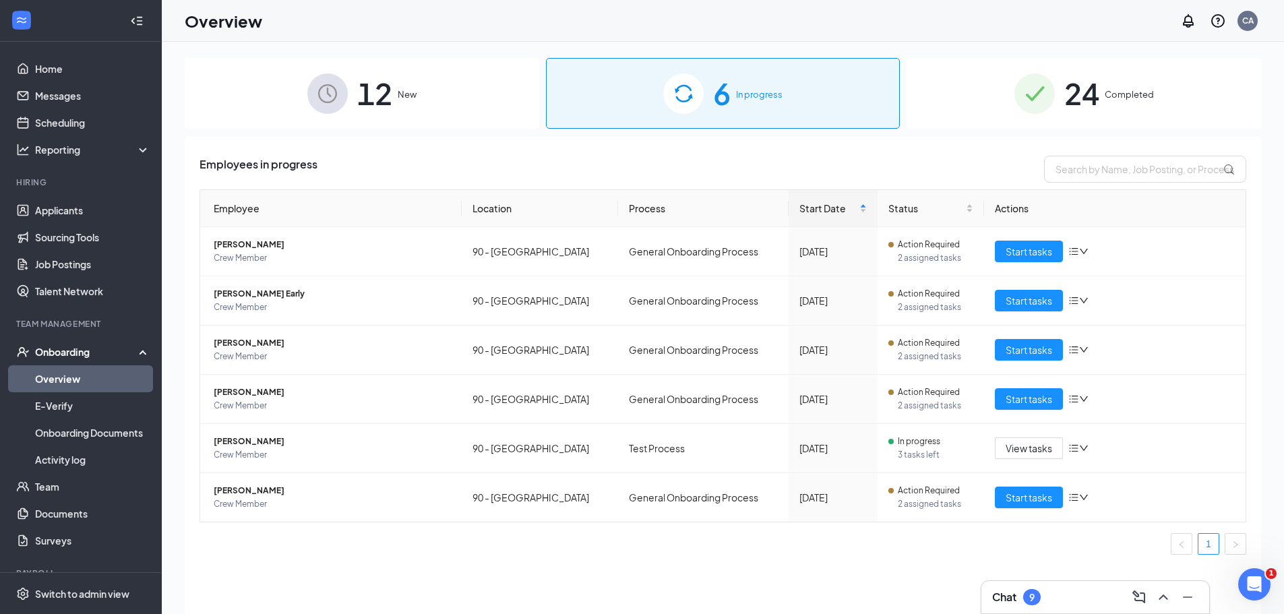
click at [373, 93] on span "12" at bounding box center [374, 93] width 35 height 47
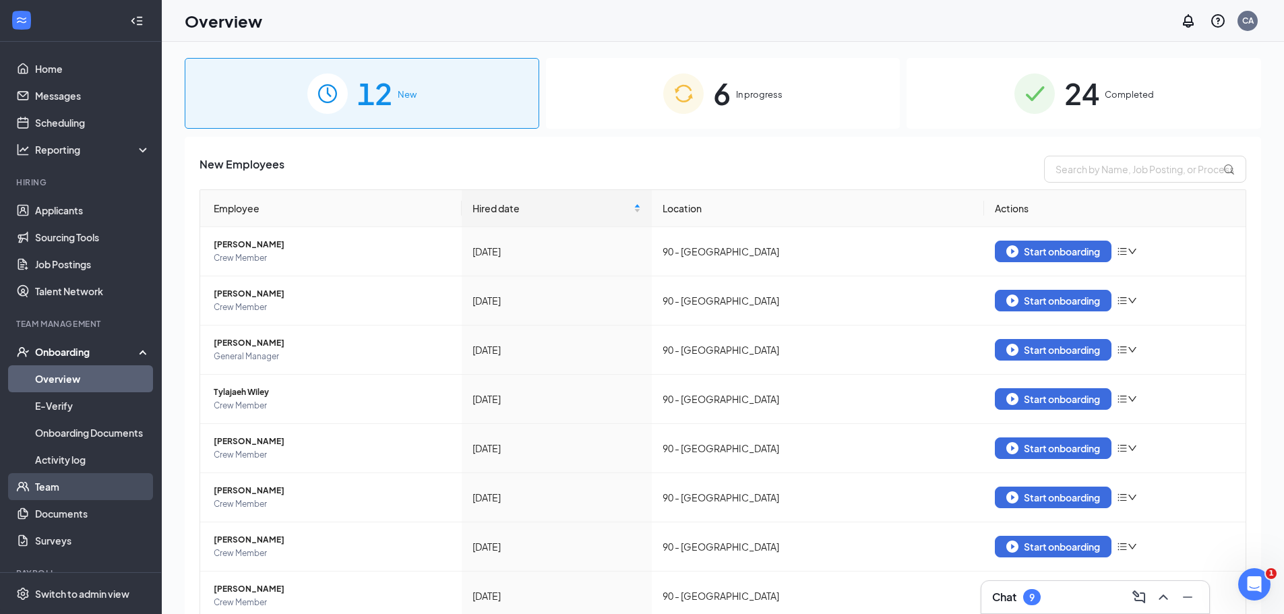
click at [42, 482] on link "Team" at bounding box center [92, 486] width 115 height 27
click at [689, 82] on img at bounding box center [683, 93] width 40 height 40
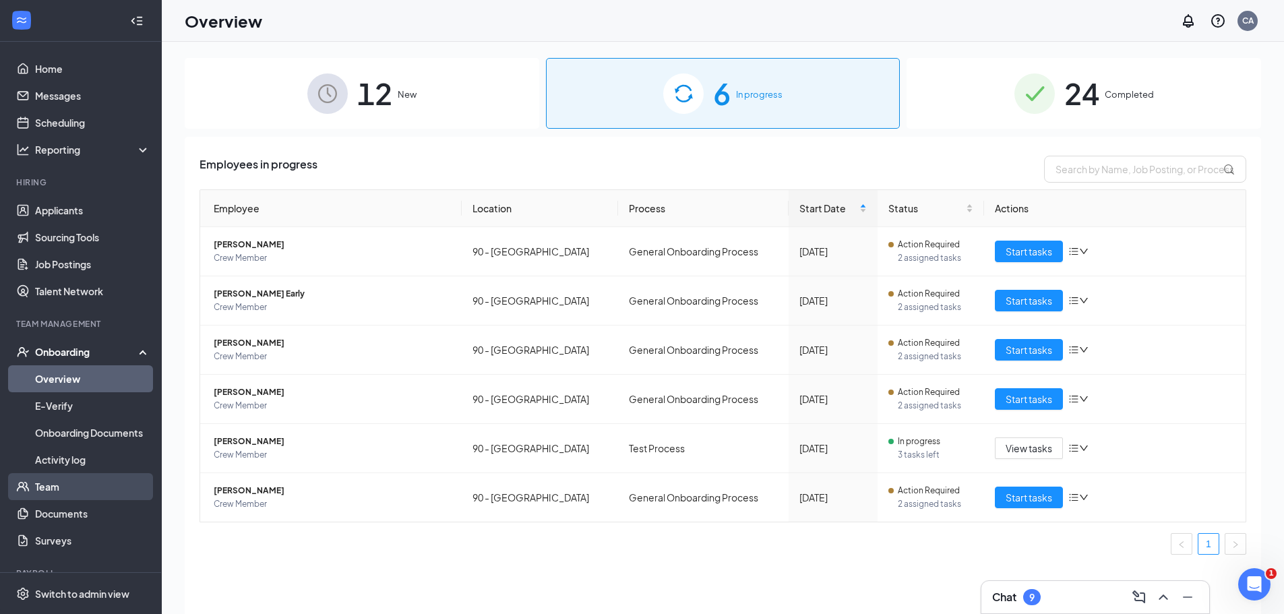
click at [35, 488] on link "Team" at bounding box center [92, 486] width 115 height 27
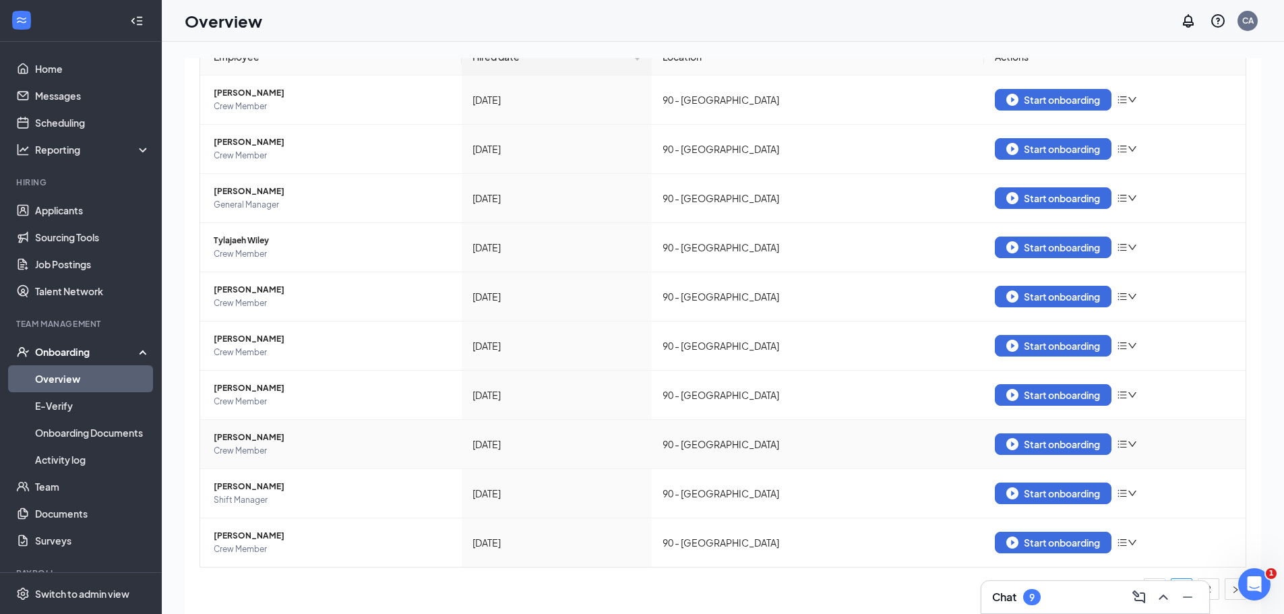
scroll to position [61, 0]
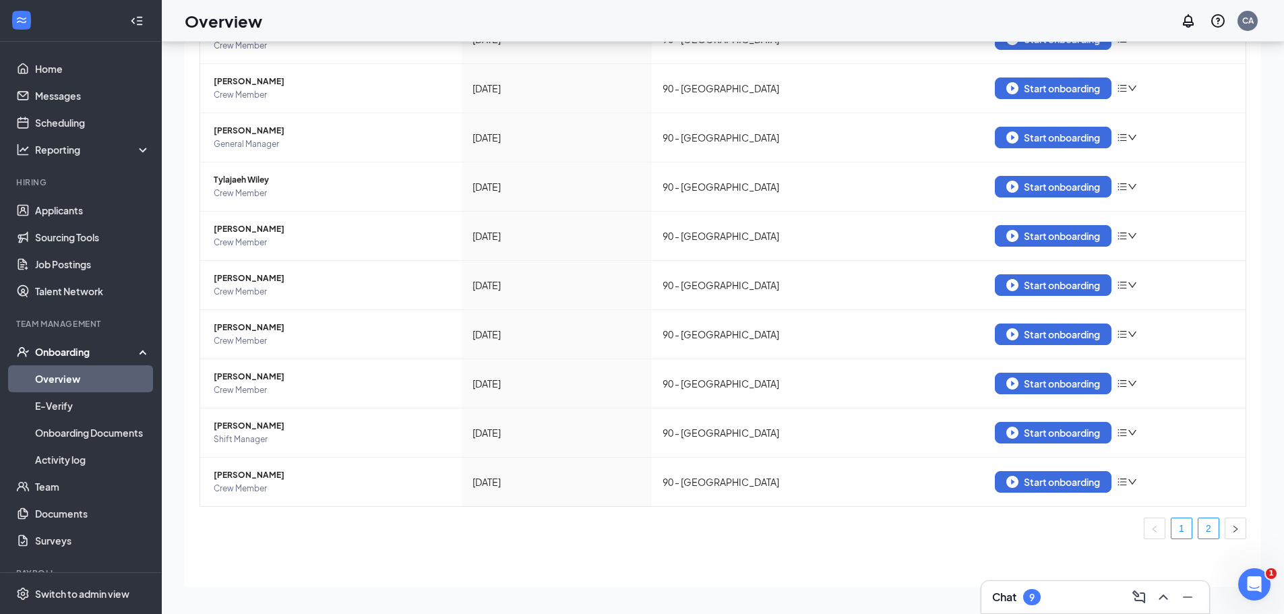
click at [1202, 528] on link "2" at bounding box center [1208, 528] width 20 height 20
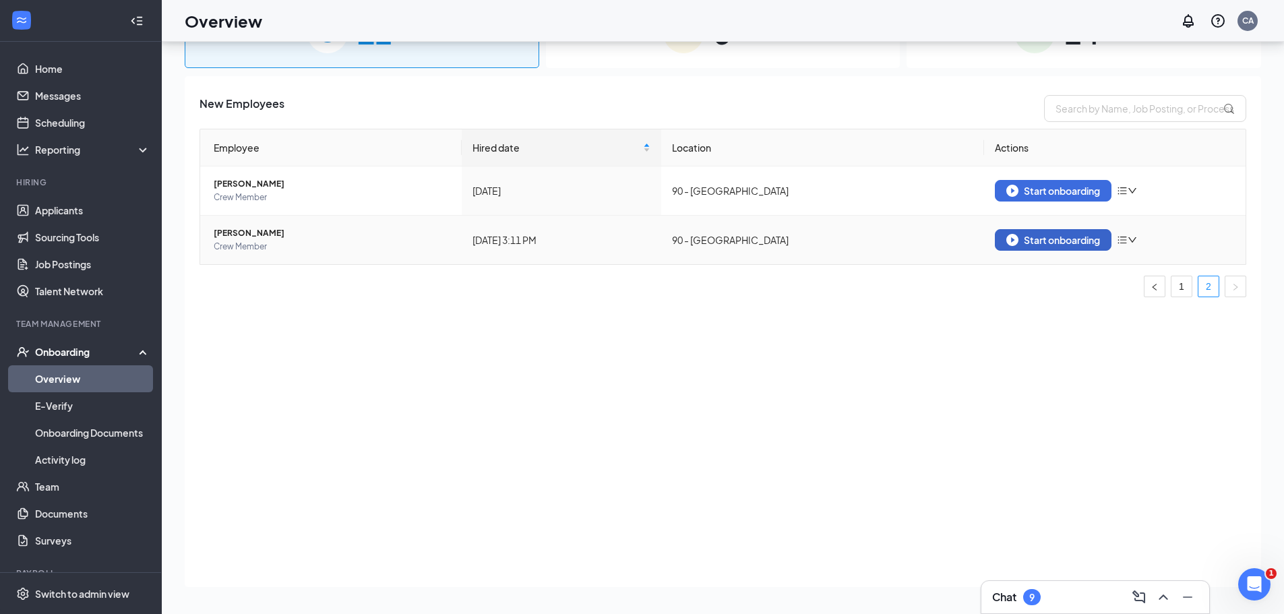
click at [1049, 235] on div "Start onboarding" at bounding box center [1053, 240] width 94 height 12
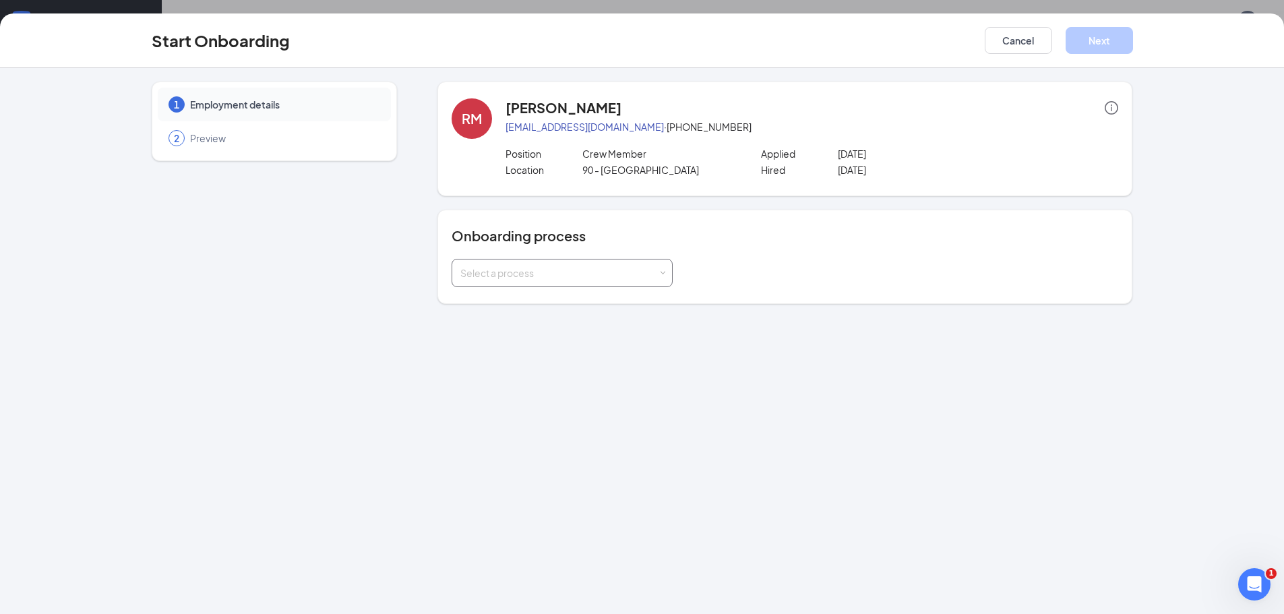
click at [658, 270] on div "Select a process" at bounding box center [558, 272] width 197 height 13
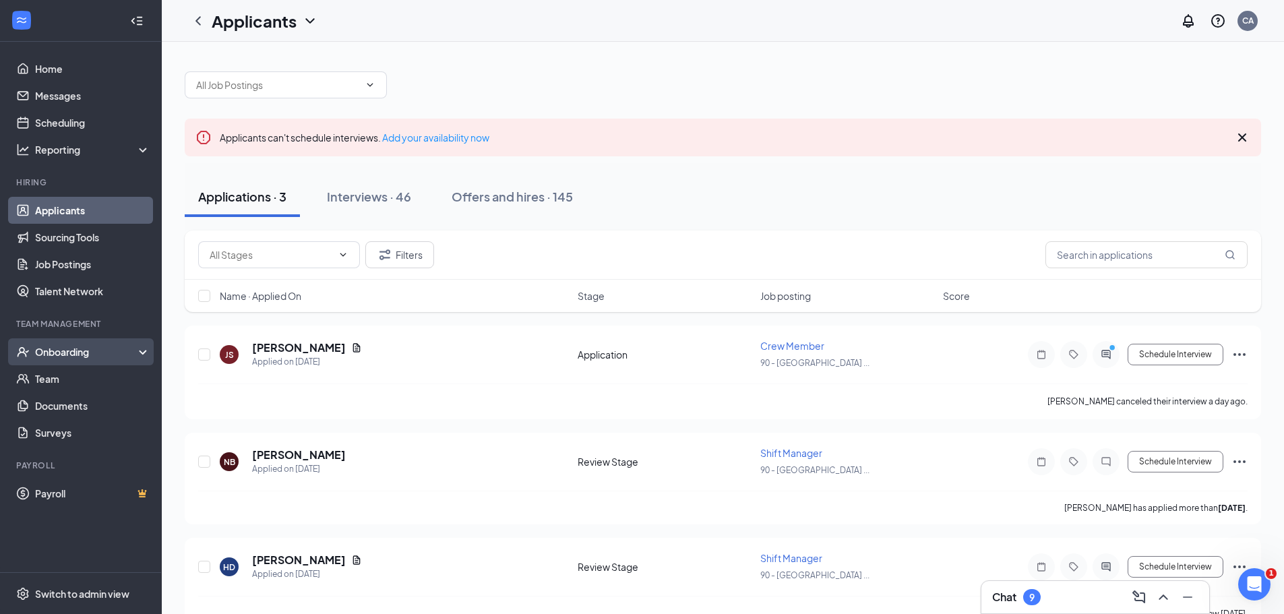
click at [59, 347] on div "Onboarding" at bounding box center [87, 351] width 104 height 13
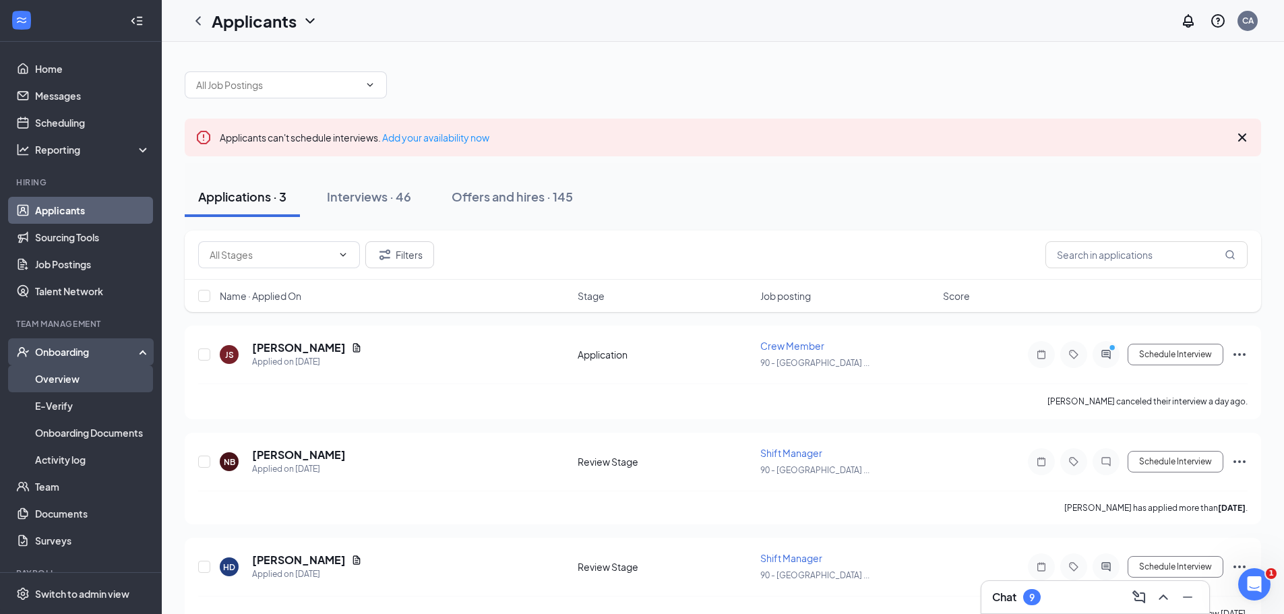
click at [53, 375] on link "Overview" at bounding box center [92, 378] width 115 height 27
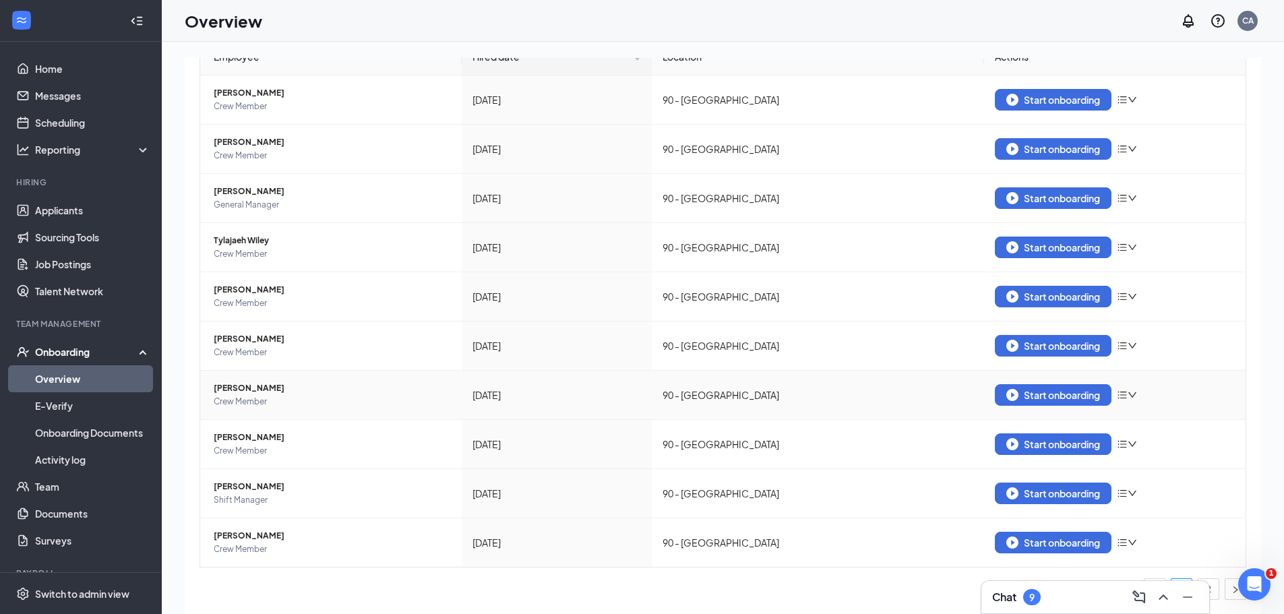
scroll to position [61, 0]
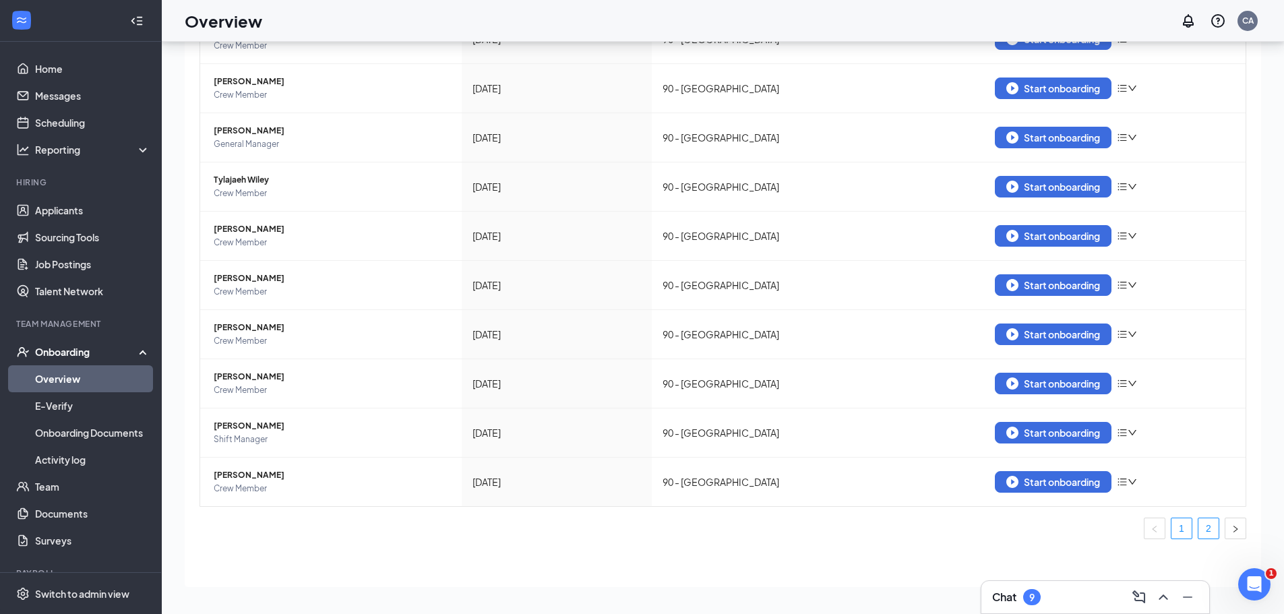
click at [1201, 529] on link "2" at bounding box center [1208, 528] width 20 height 20
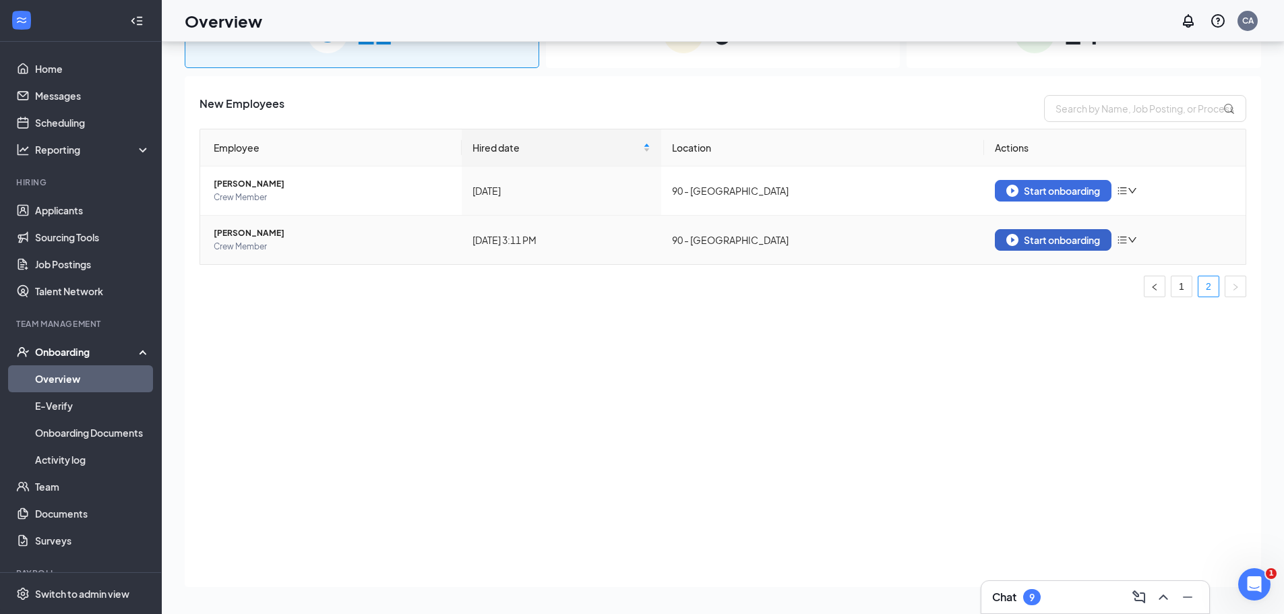
click at [1065, 239] on div "Start onboarding" at bounding box center [1053, 240] width 94 height 12
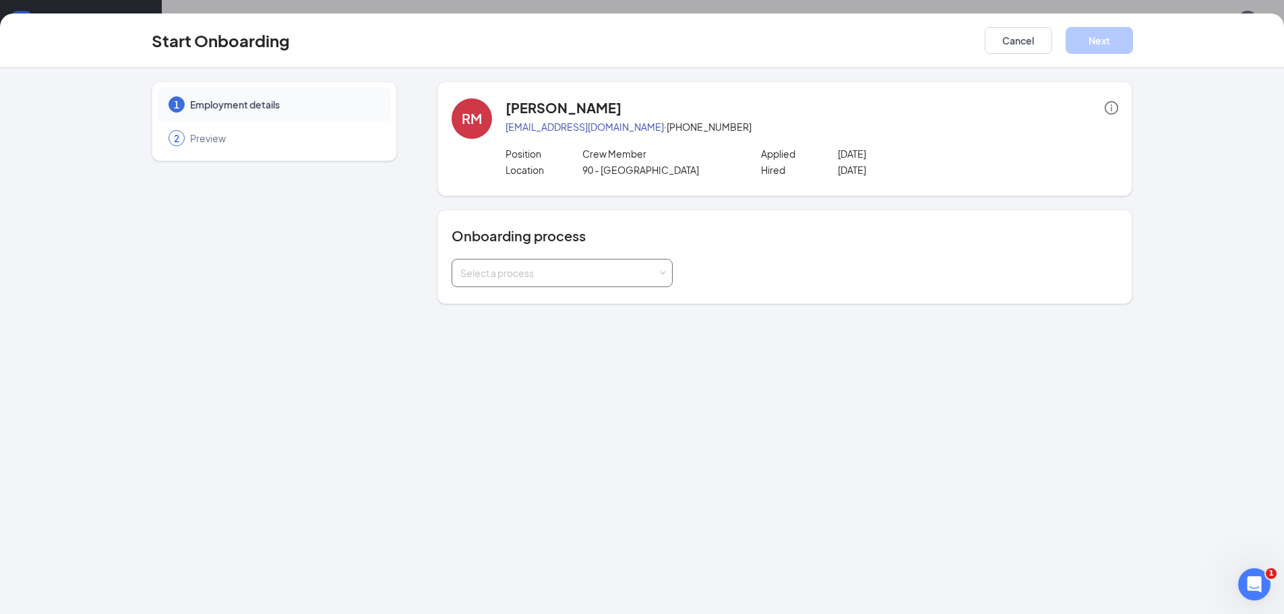
click at [661, 272] on span at bounding box center [663, 273] width 6 height 6
click at [529, 306] on span "General Onboarding Process" at bounding box center [521, 301] width 129 height 12
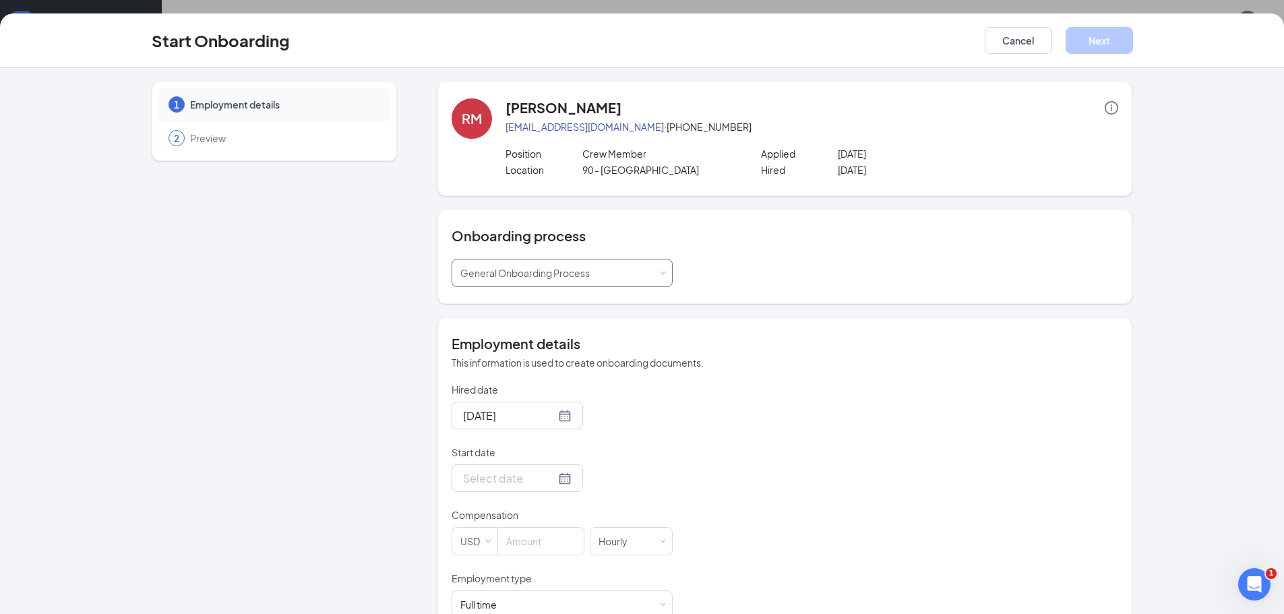
scroll to position [35, 0]
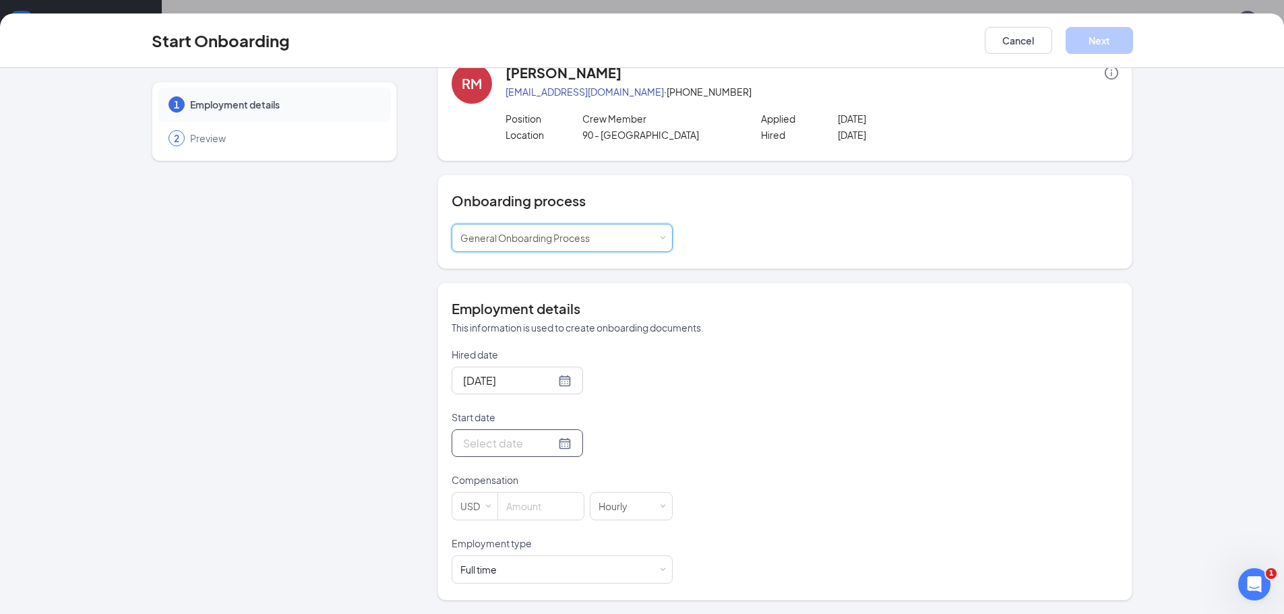
click at [548, 448] on div at bounding box center [517, 443] width 109 height 17
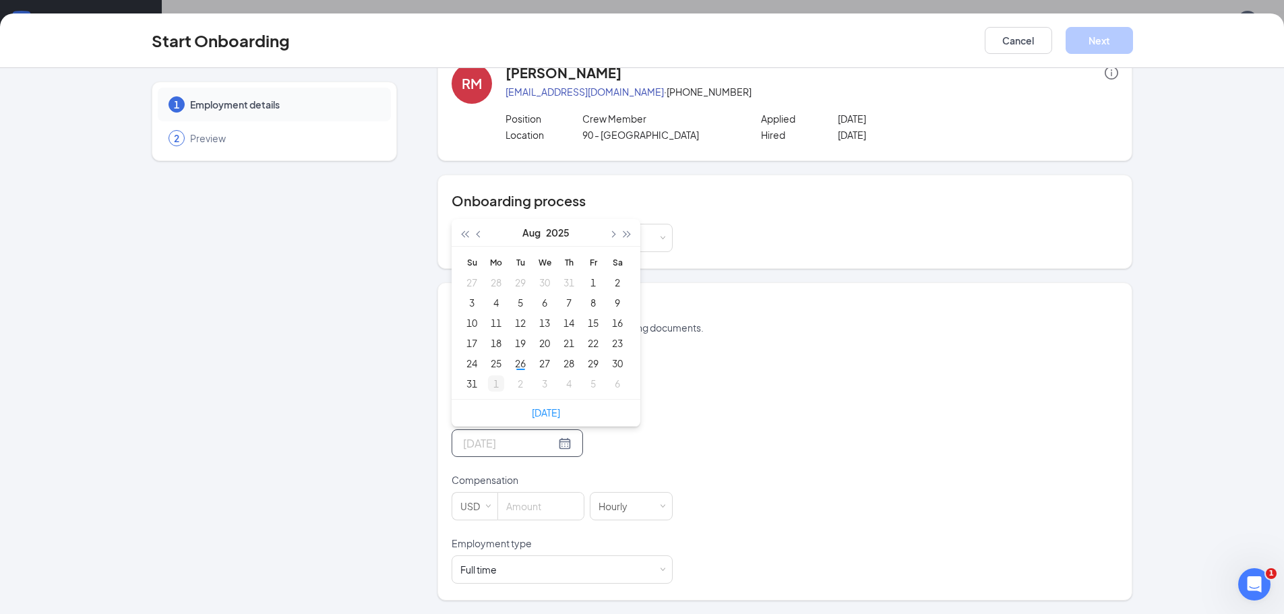
type input "Sep 1, 2025"
click at [491, 383] on div "1" at bounding box center [496, 383] width 16 height 16
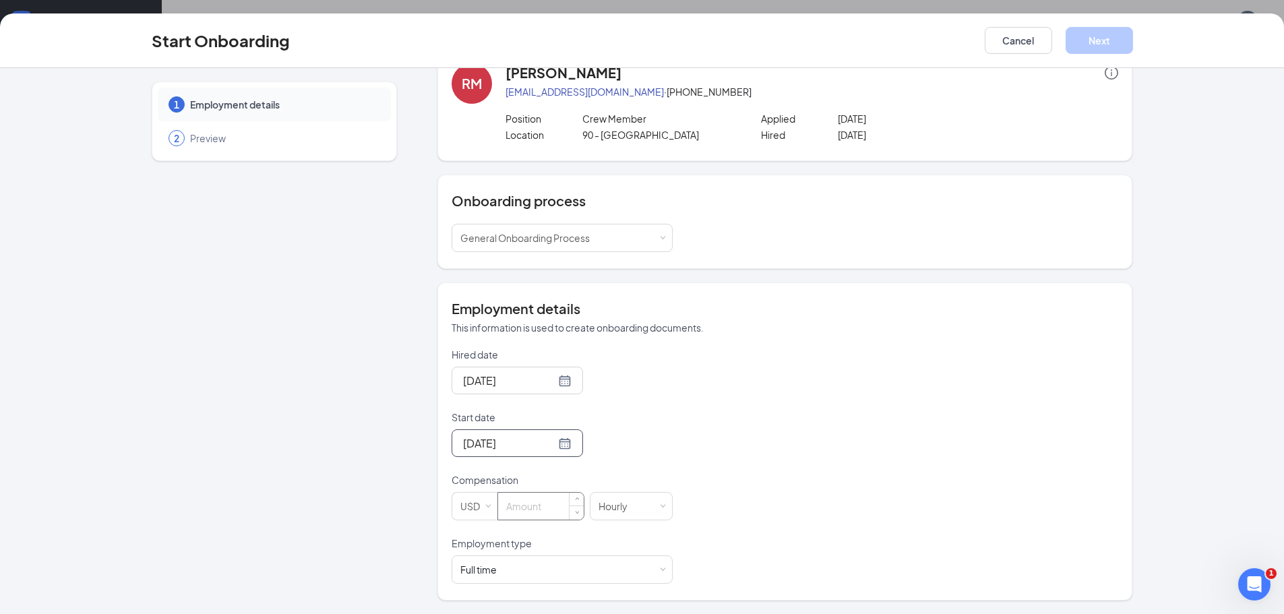
click at [538, 497] on input at bounding box center [541, 506] width 86 height 27
type input "11"
click at [1088, 38] on button "Next" at bounding box center [1098, 40] width 67 height 27
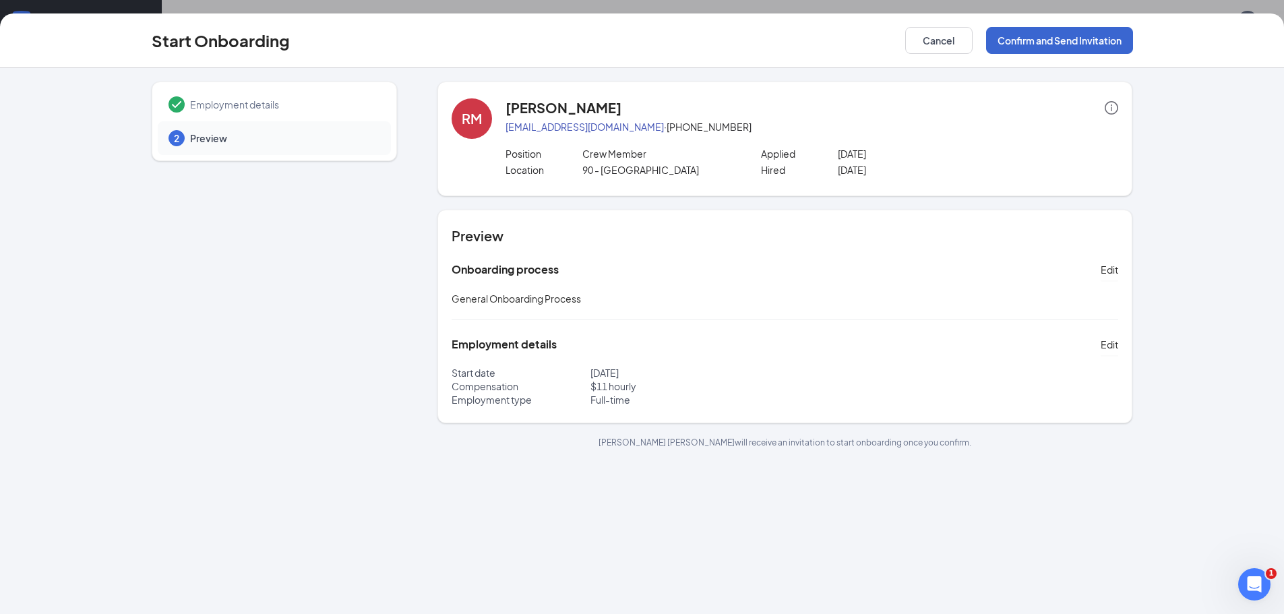
scroll to position [0, 0]
click at [1088, 38] on button "Confirm and Send Invitation" at bounding box center [1059, 40] width 147 height 27
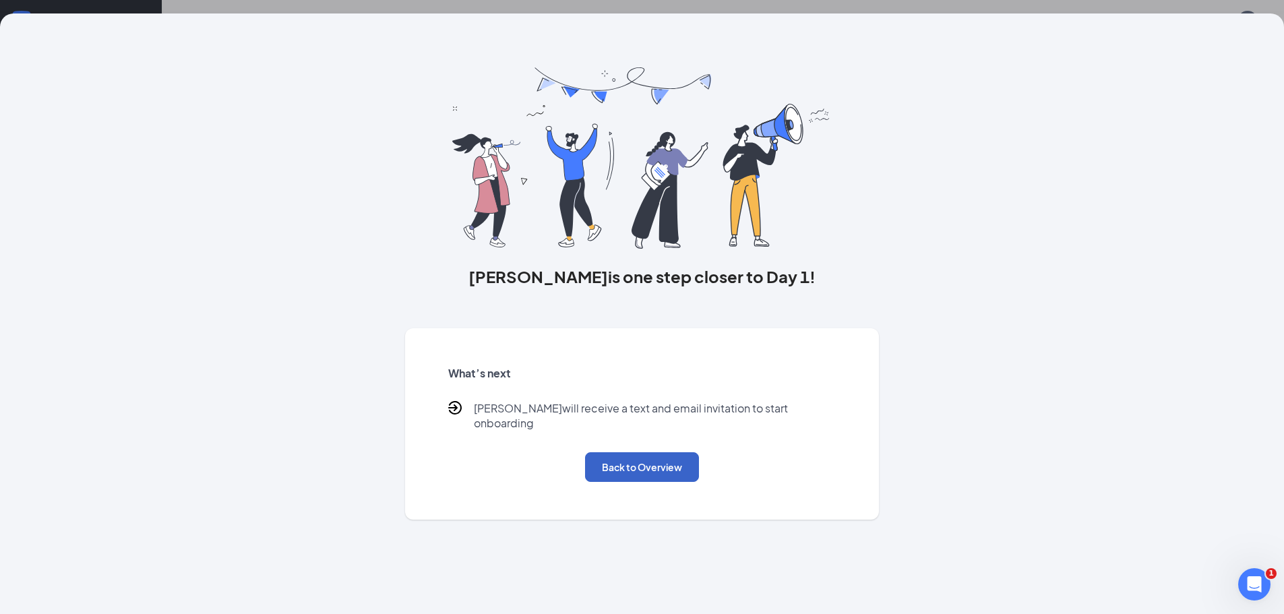
click at [648, 452] on button "Back to Overview" at bounding box center [642, 467] width 114 height 30
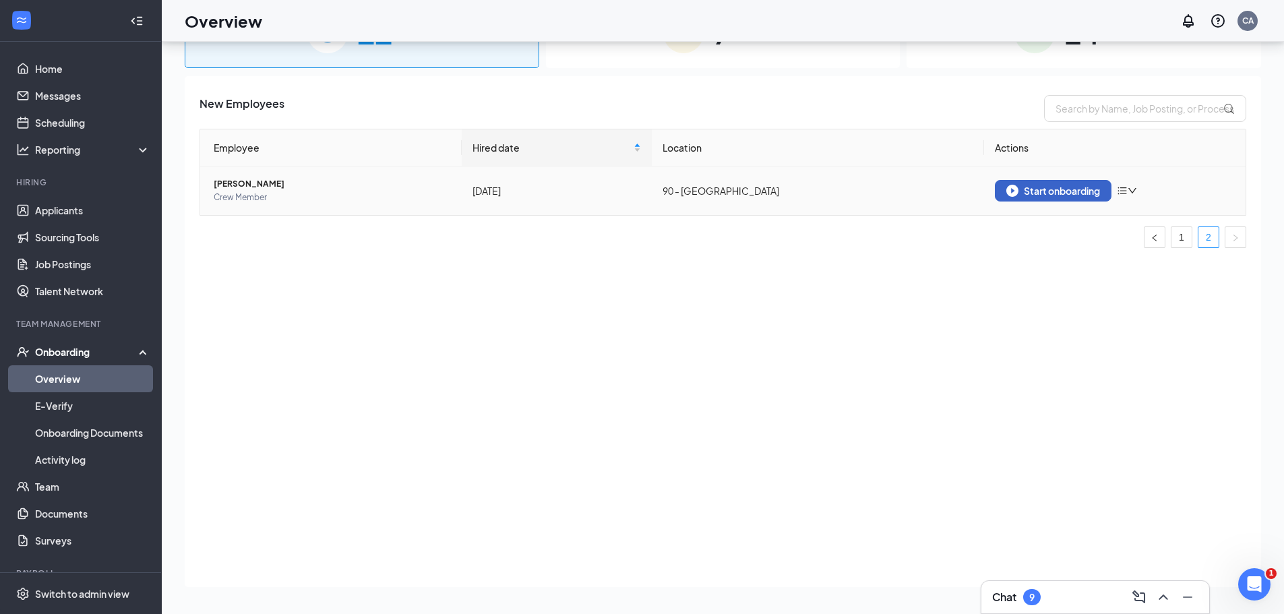
click at [1051, 188] on div "Start onboarding" at bounding box center [1053, 191] width 94 height 12
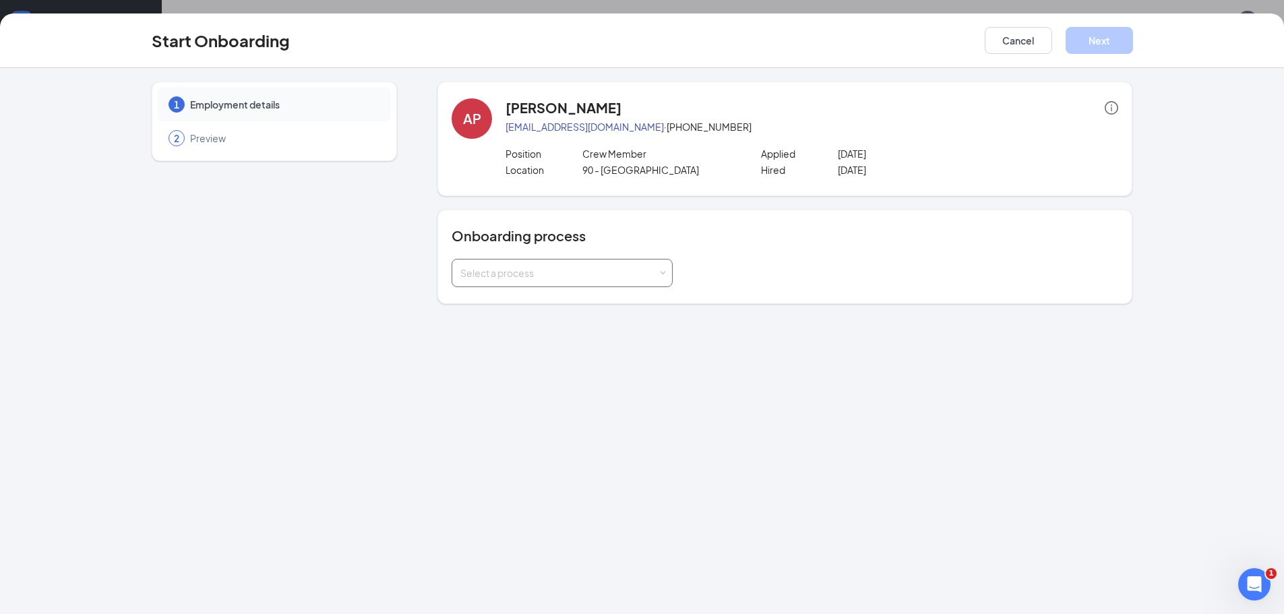
click at [638, 264] on div "Select a process" at bounding box center [562, 272] width 204 height 27
click at [496, 303] on span "General Onboarding Process" at bounding box center [521, 301] width 129 height 12
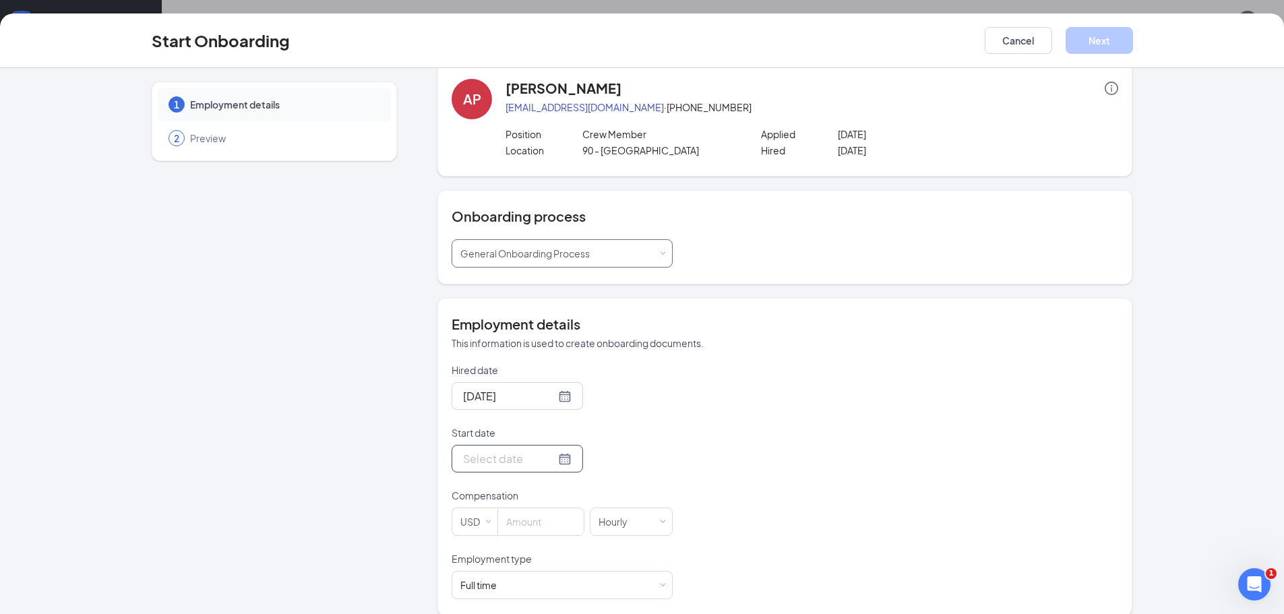
scroll to position [35, 0]
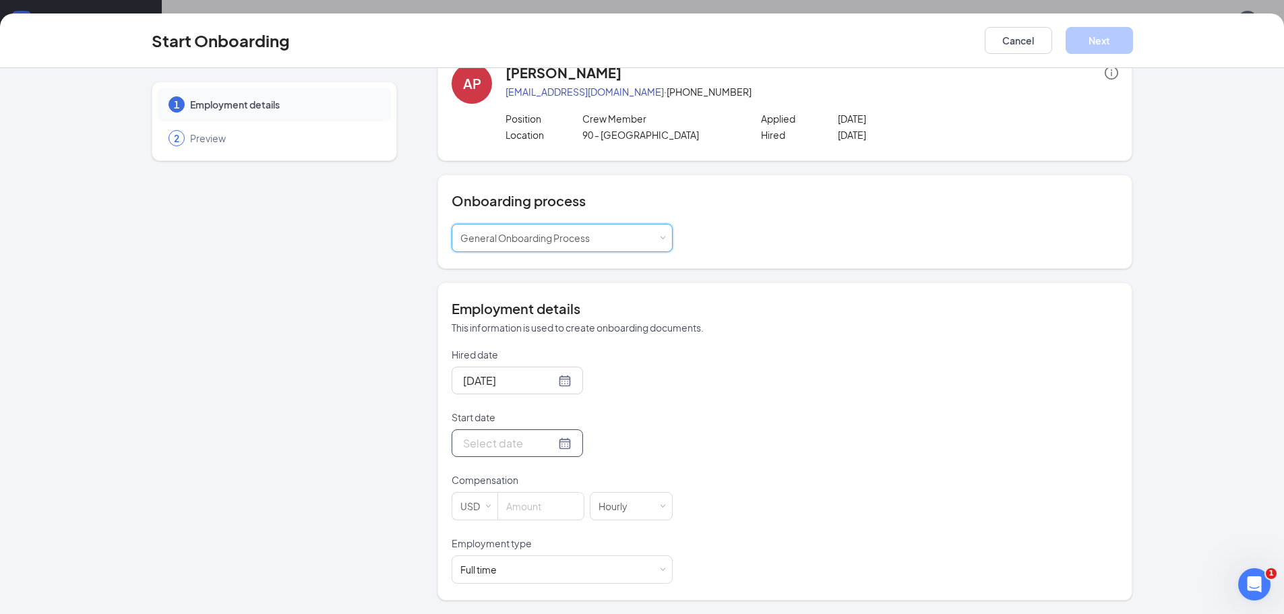
click at [550, 440] on div at bounding box center [517, 443] width 109 height 17
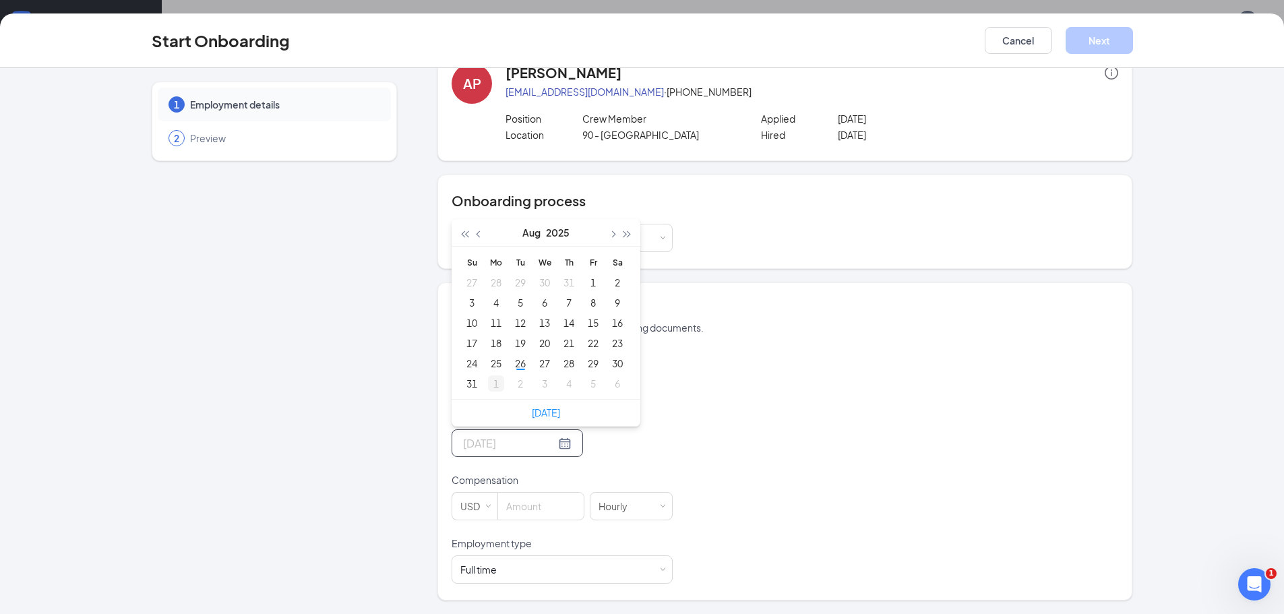
type input "Sep 1, 2025"
click at [490, 384] on div "1" at bounding box center [496, 383] width 16 height 16
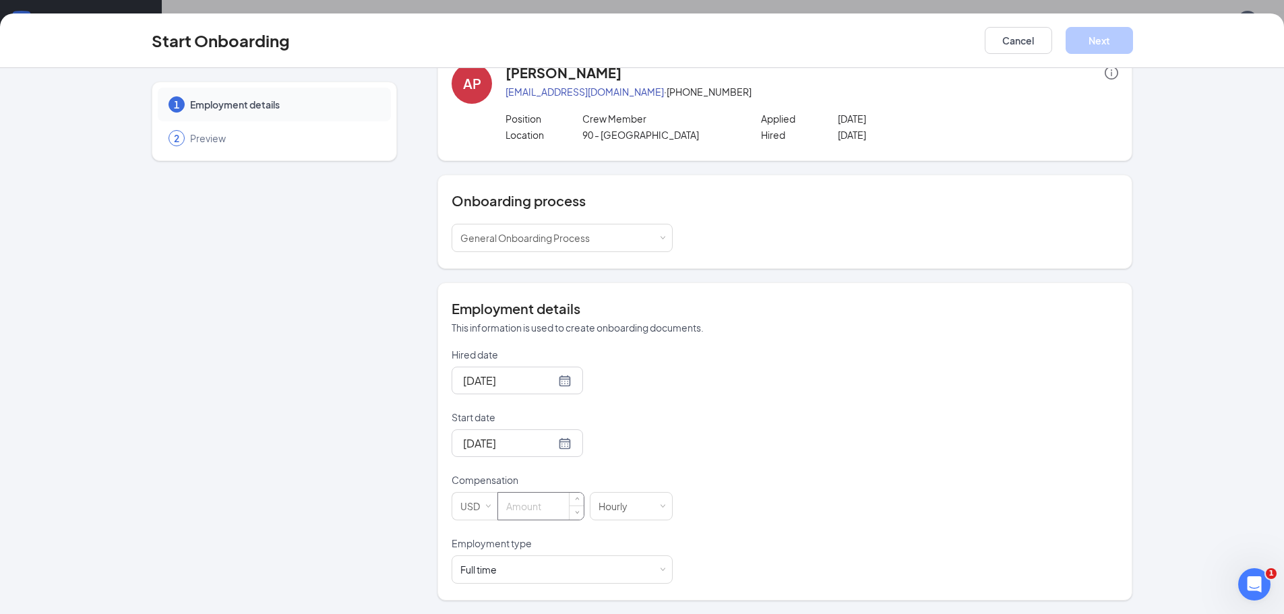
click at [523, 499] on input at bounding box center [541, 506] width 86 height 27
type input "11"
click at [1107, 49] on button "Next" at bounding box center [1098, 40] width 67 height 27
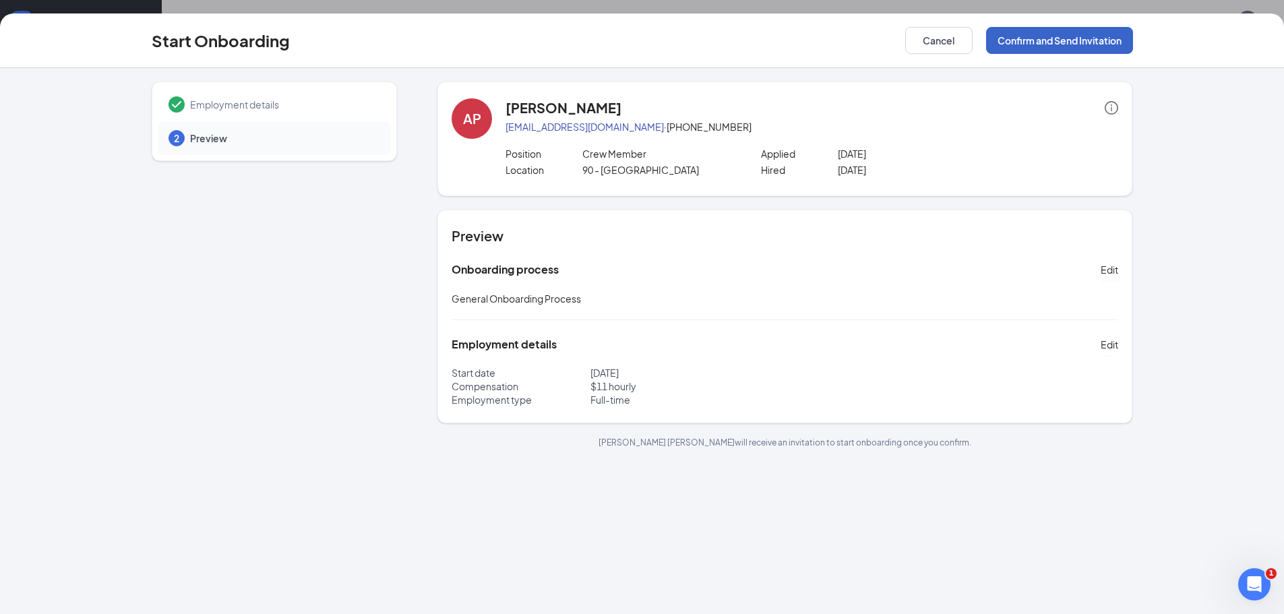
click at [1092, 29] on button "Confirm and Send Invitation" at bounding box center [1059, 40] width 147 height 27
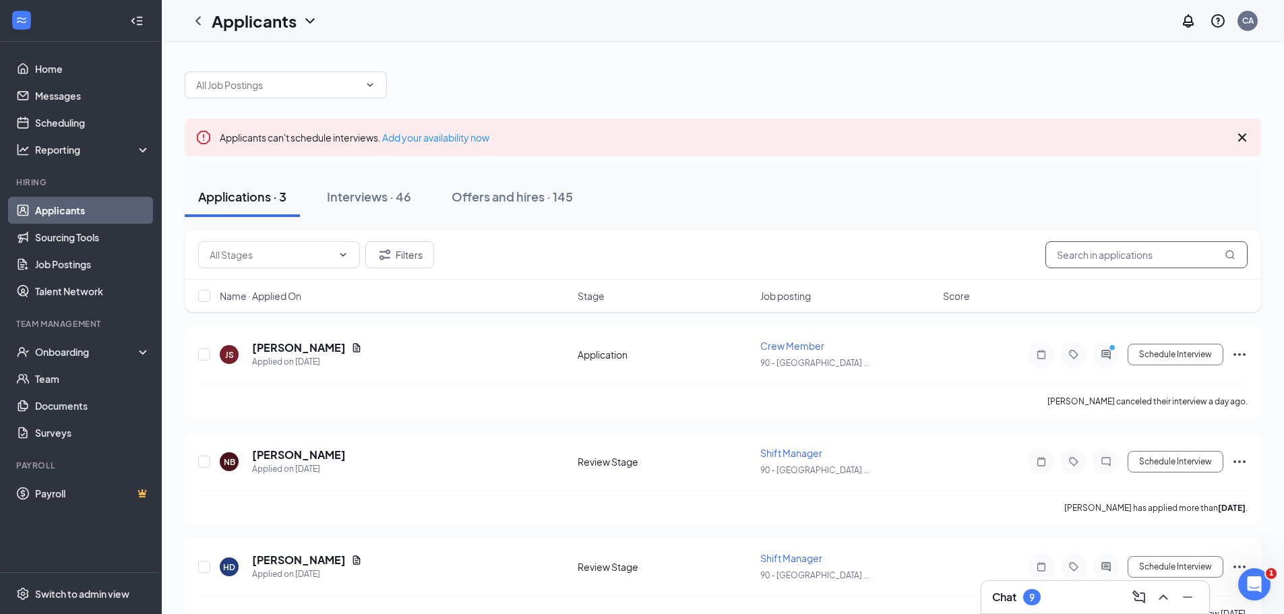
click at [1140, 259] on input "text" at bounding box center [1146, 254] width 202 height 27
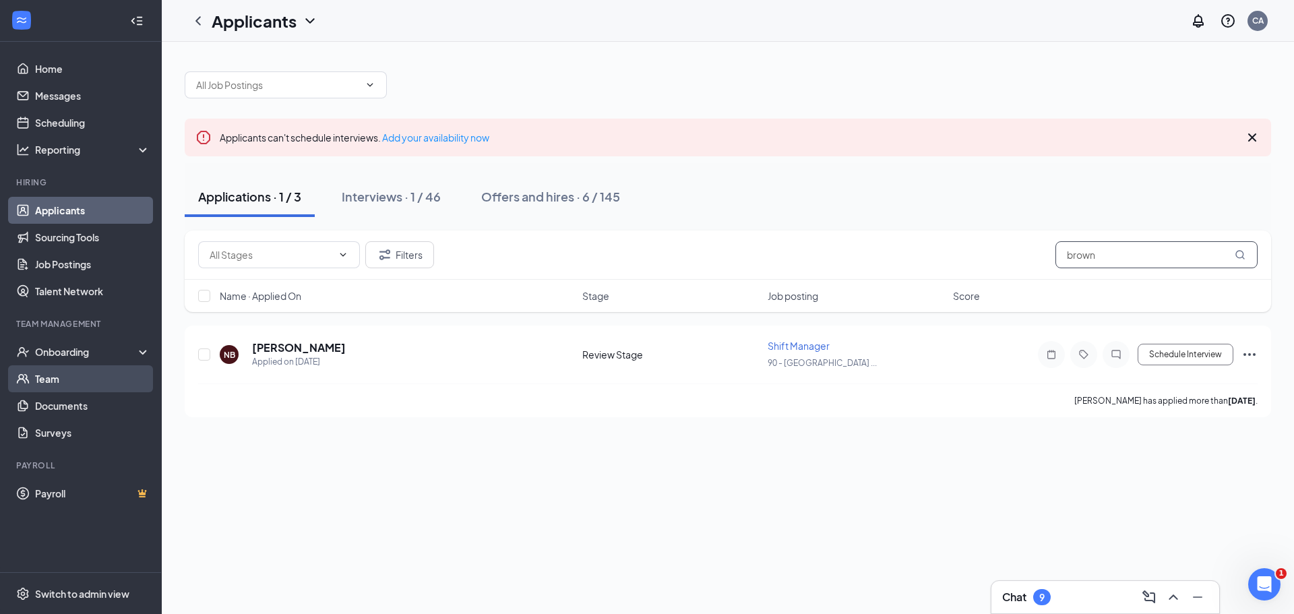
type input "brown"
click at [36, 378] on link "Team" at bounding box center [92, 378] width 115 height 27
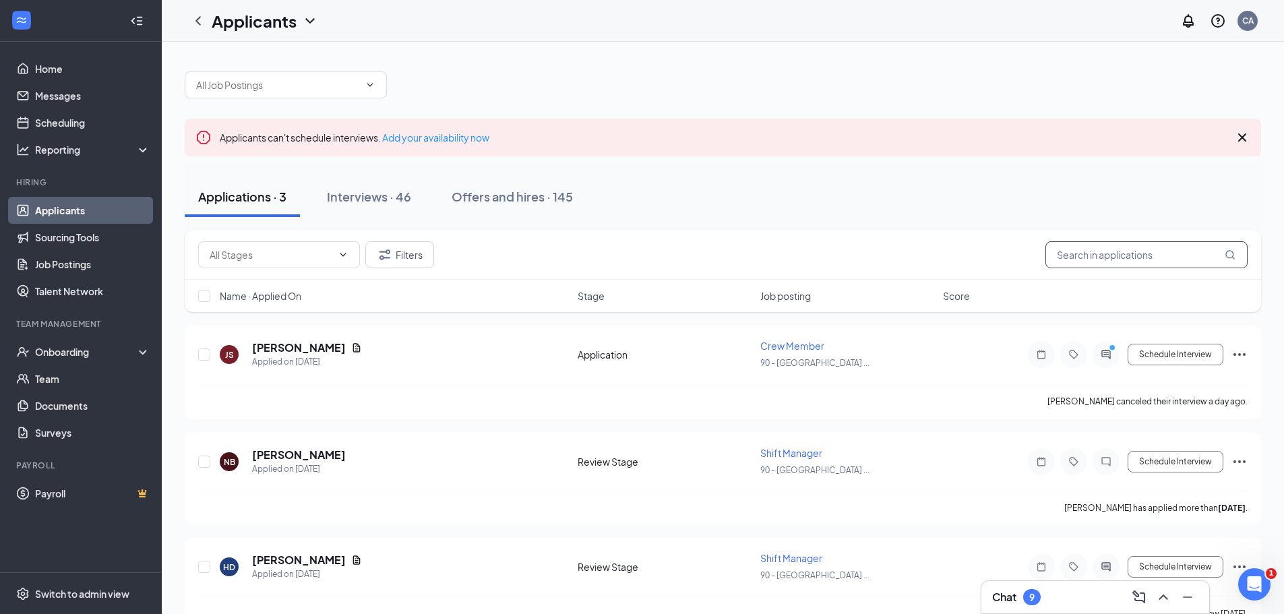
click at [1108, 255] on input "text" at bounding box center [1146, 254] width 202 height 27
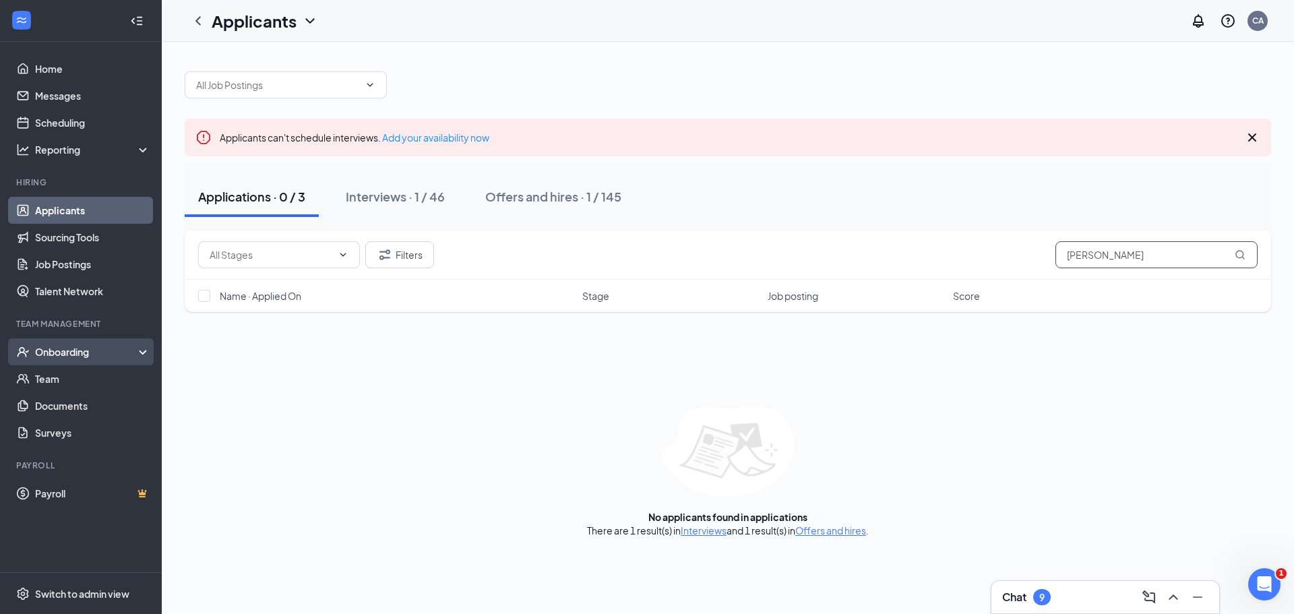
type input "[PERSON_NAME]"
click at [57, 353] on div "Onboarding" at bounding box center [87, 351] width 104 height 13
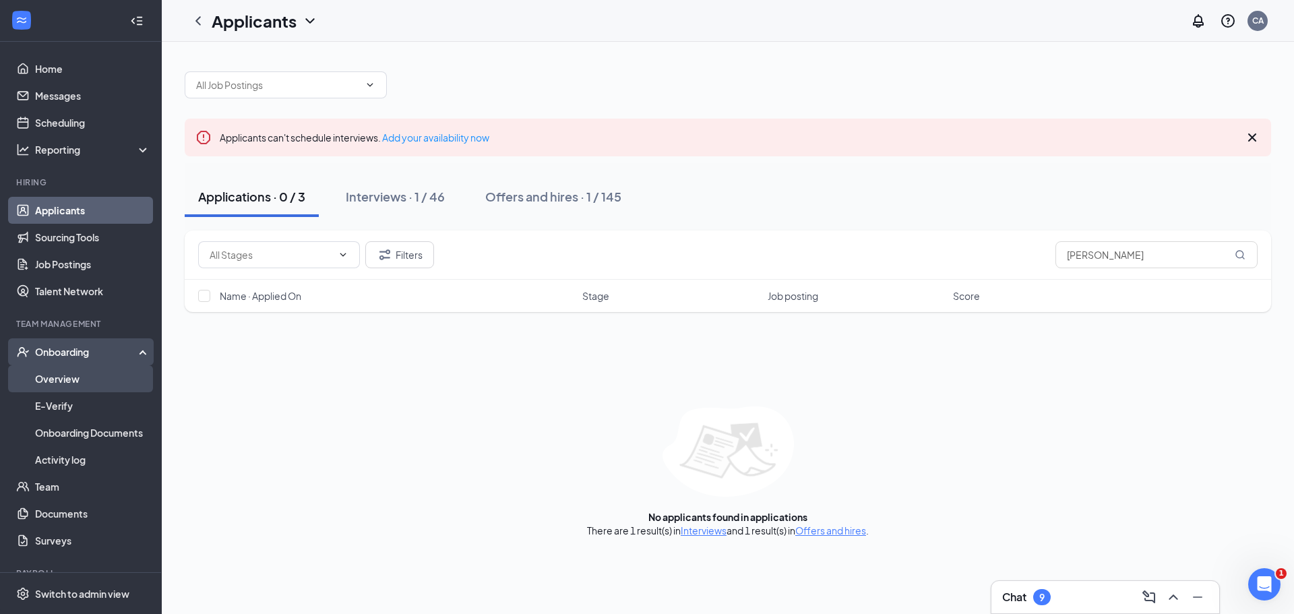
click at [59, 375] on link "Overview" at bounding box center [92, 378] width 115 height 27
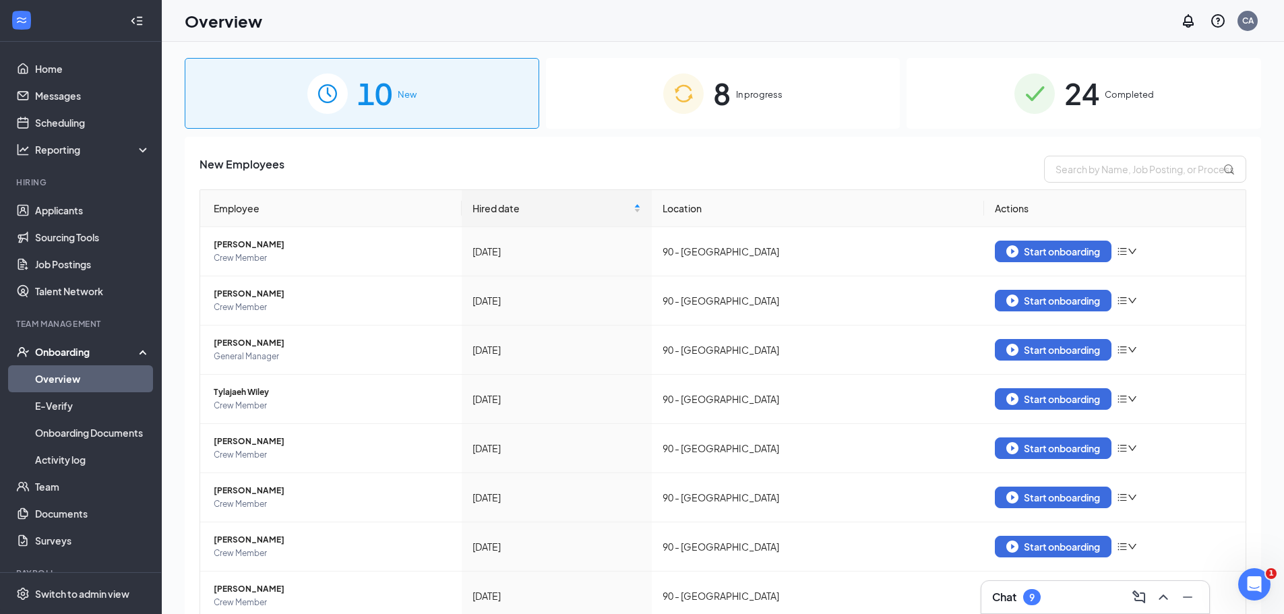
click at [698, 90] on img at bounding box center [683, 93] width 40 height 40
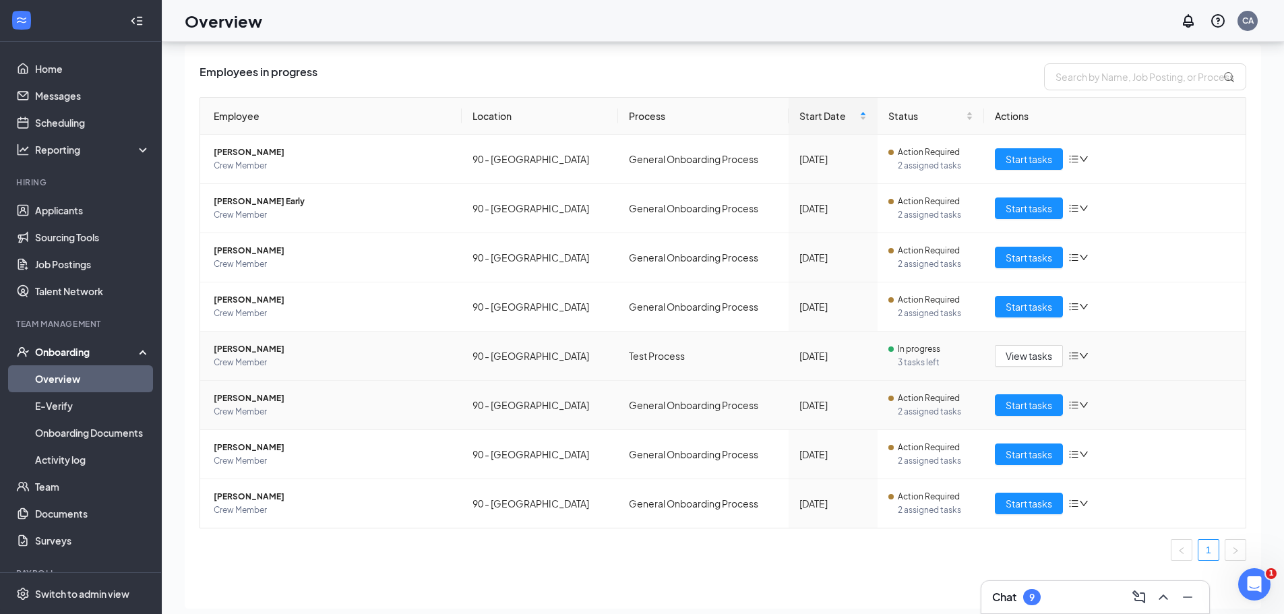
scroll to position [61, 0]
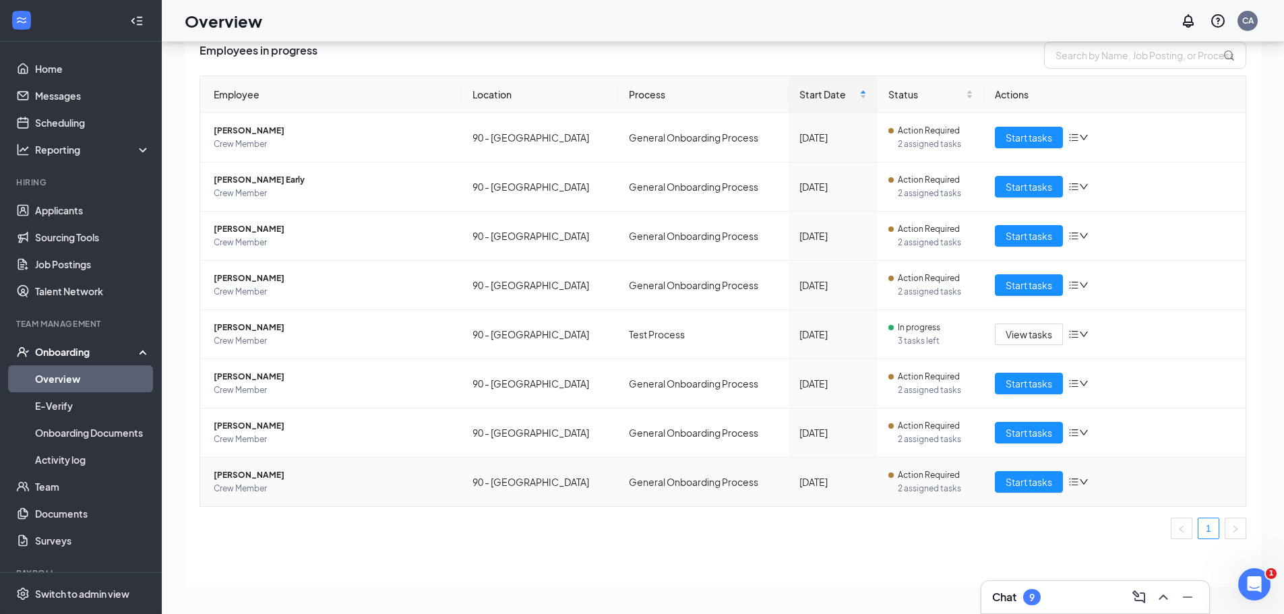
click at [253, 474] on span "[PERSON_NAME]" at bounding box center [332, 474] width 237 height 13
